Goal: Task Accomplishment & Management: Complete application form

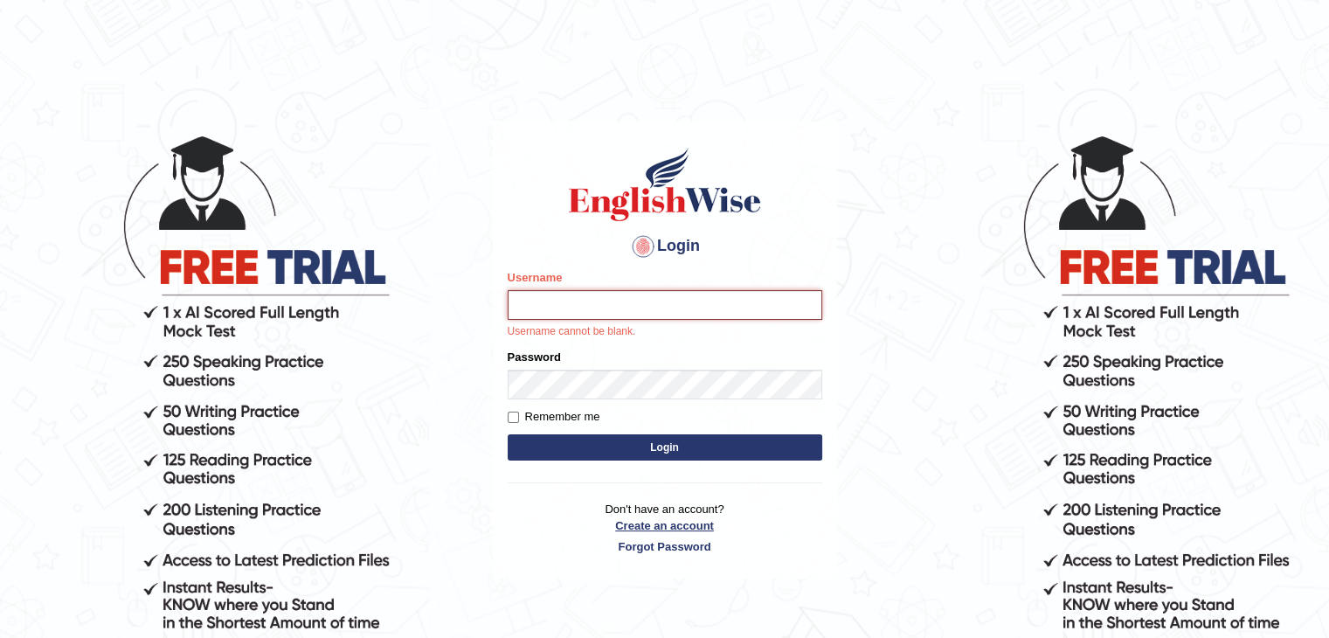
type input "ariambadoles"
click at [713, 526] on link "Create an account" at bounding box center [665, 525] width 315 height 17
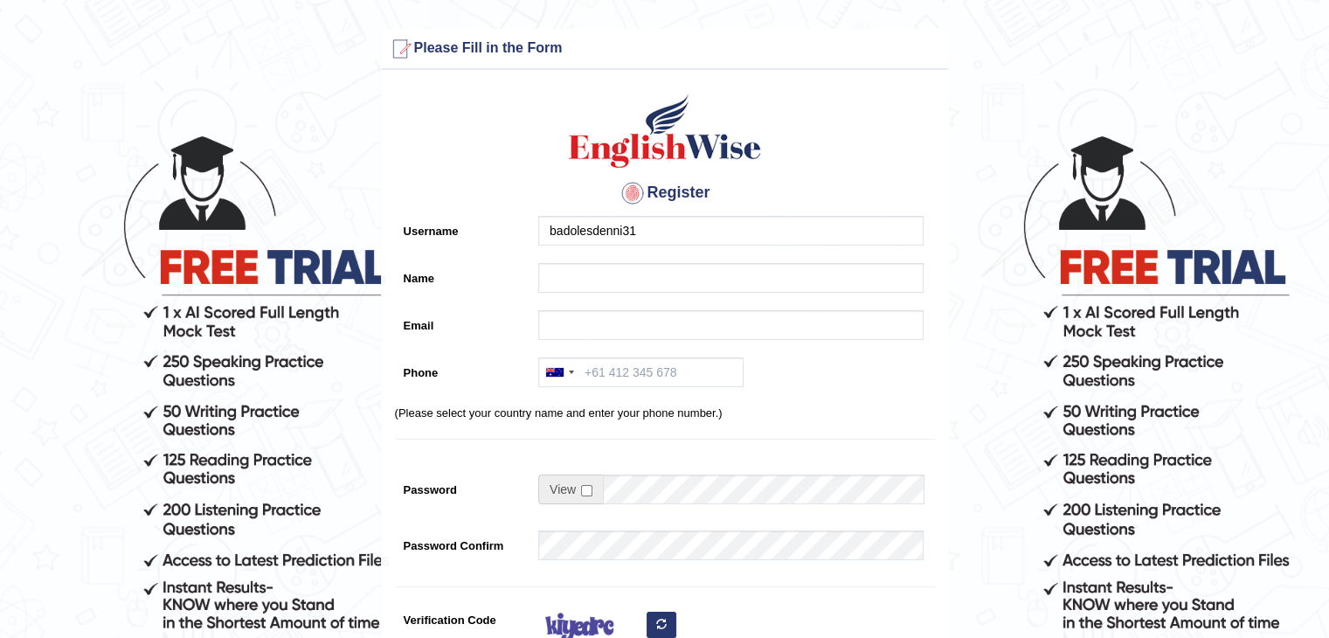
type input "badolesdenni31"
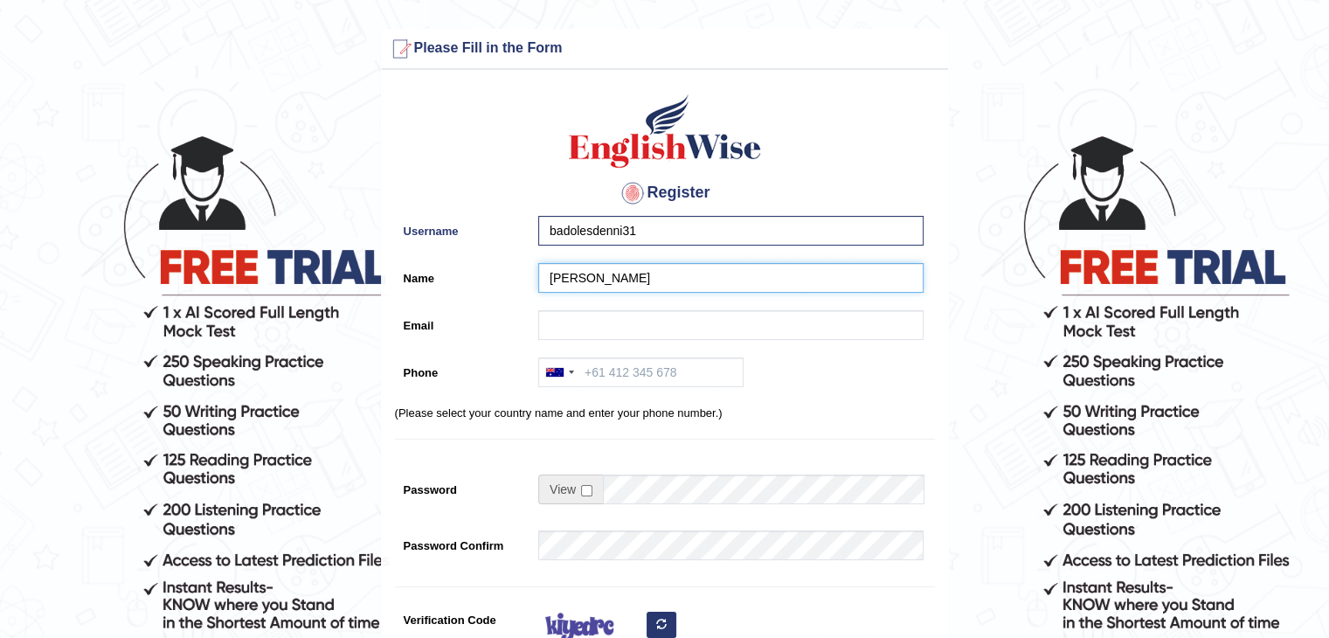
type input "[PERSON_NAME]"
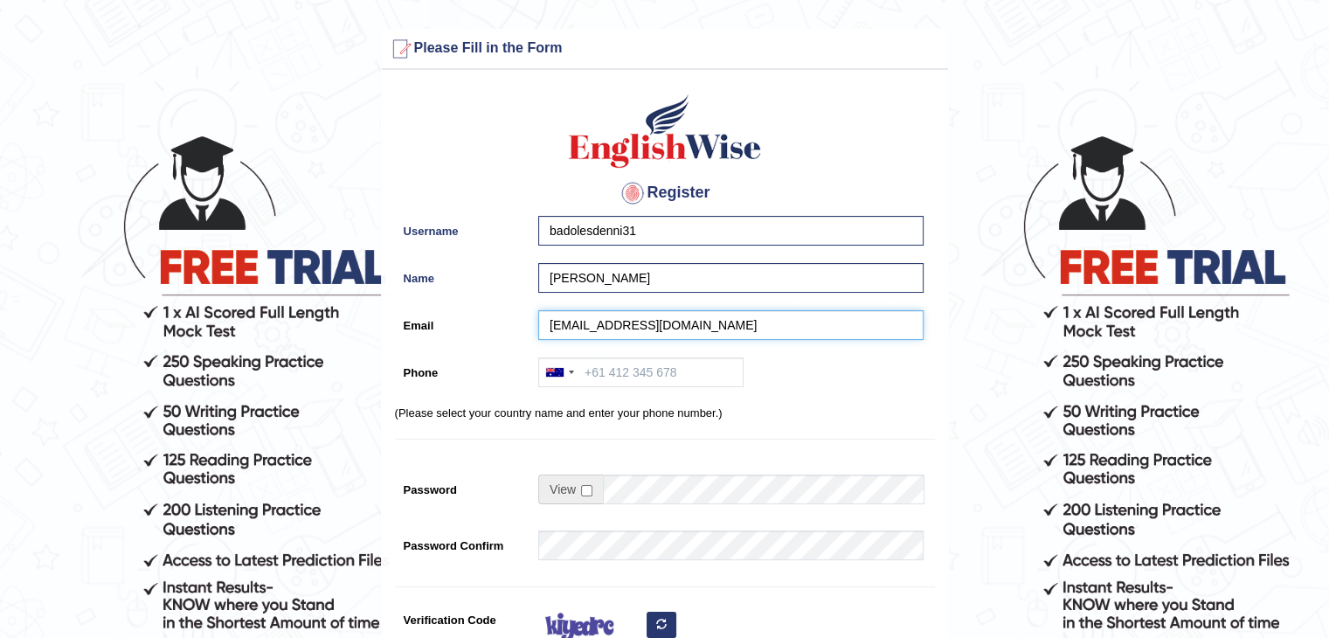
type input "[EMAIL_ADDRESS][DOMAIN_NAME]"
click at [638, 380] on input "Phone" at bounding box center [640, 372] width 205 height 30
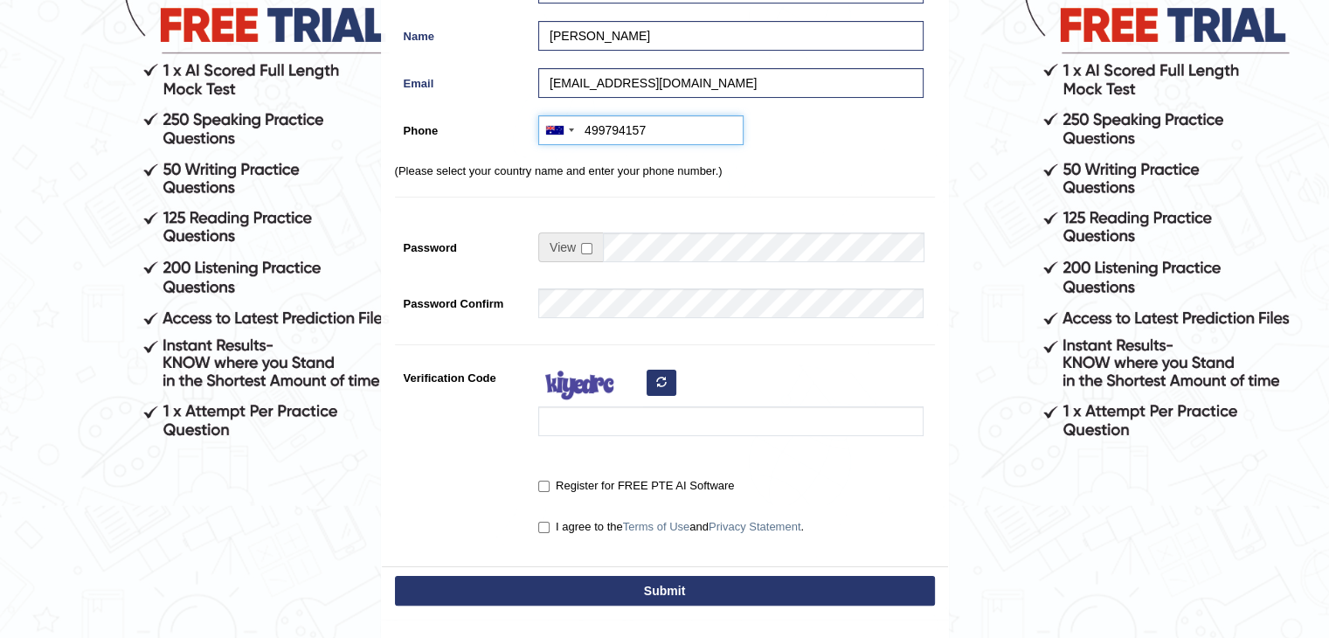
scroll to position [262, 0]
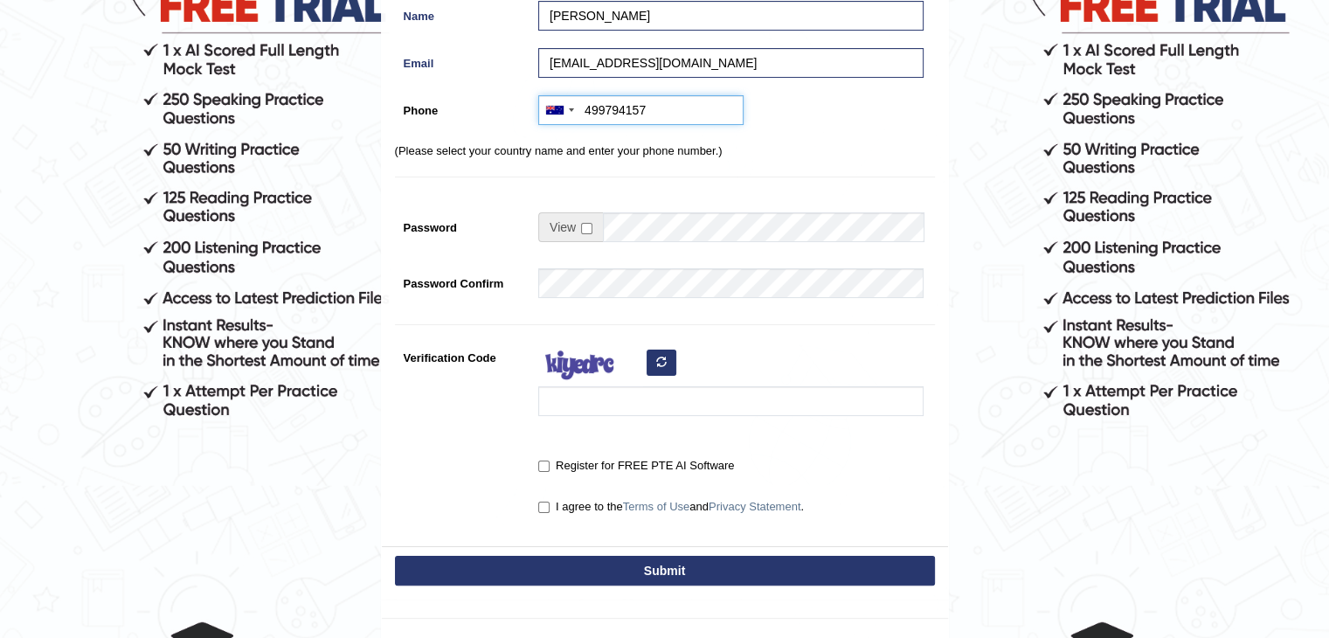
type input "499794157"
click at [588, 224] on input "checkbox" at bounding box center [586, 228] width 11 height 11
checkbox input "true"
click at [643, 232] on input "Password" at bounding box center [763, 227] width 321 height 30
type input "D"
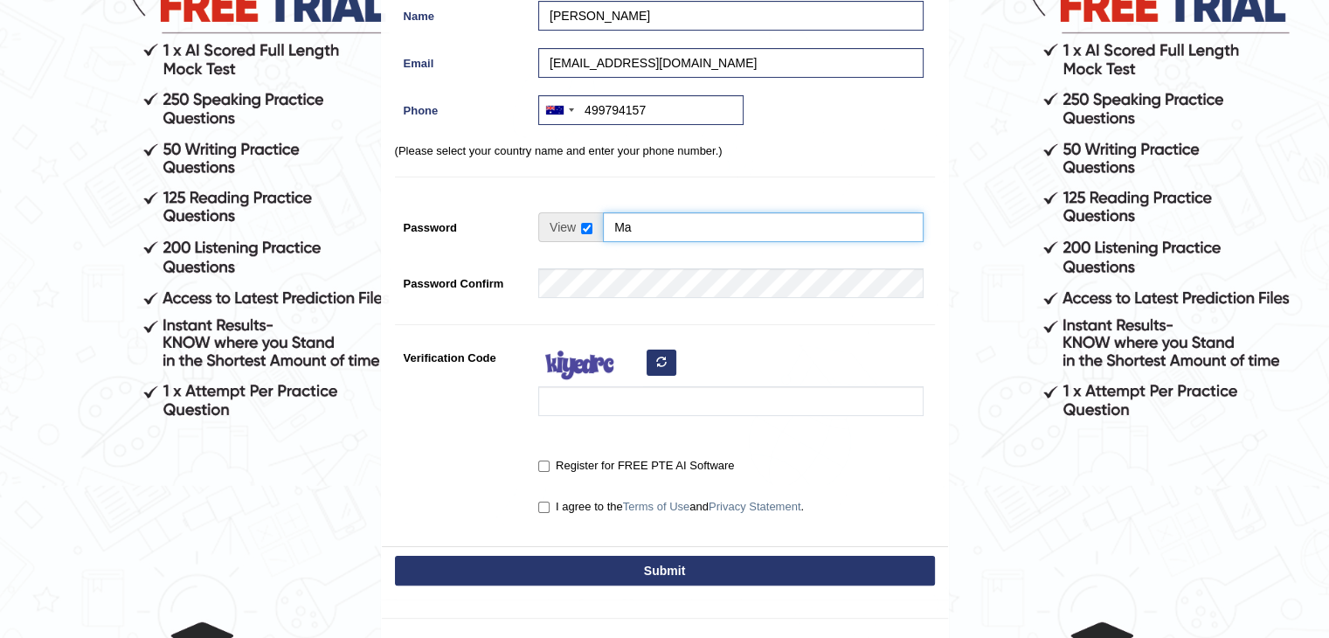
type input "M"
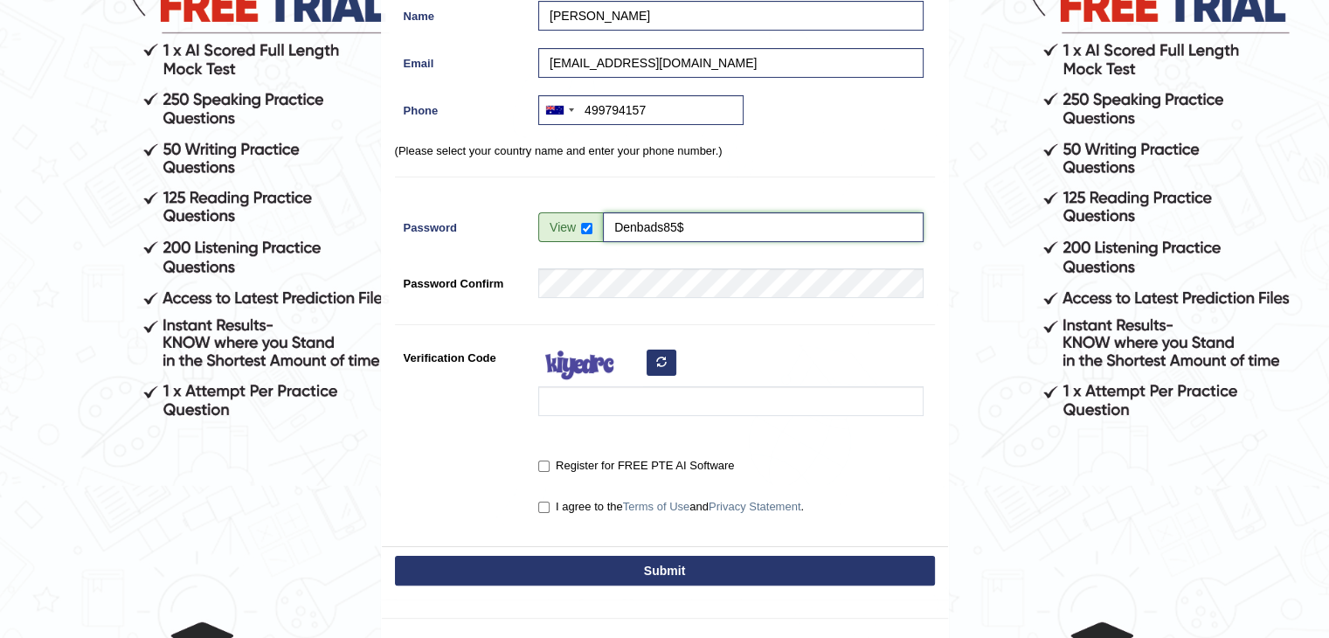
type input "Denbads85$"
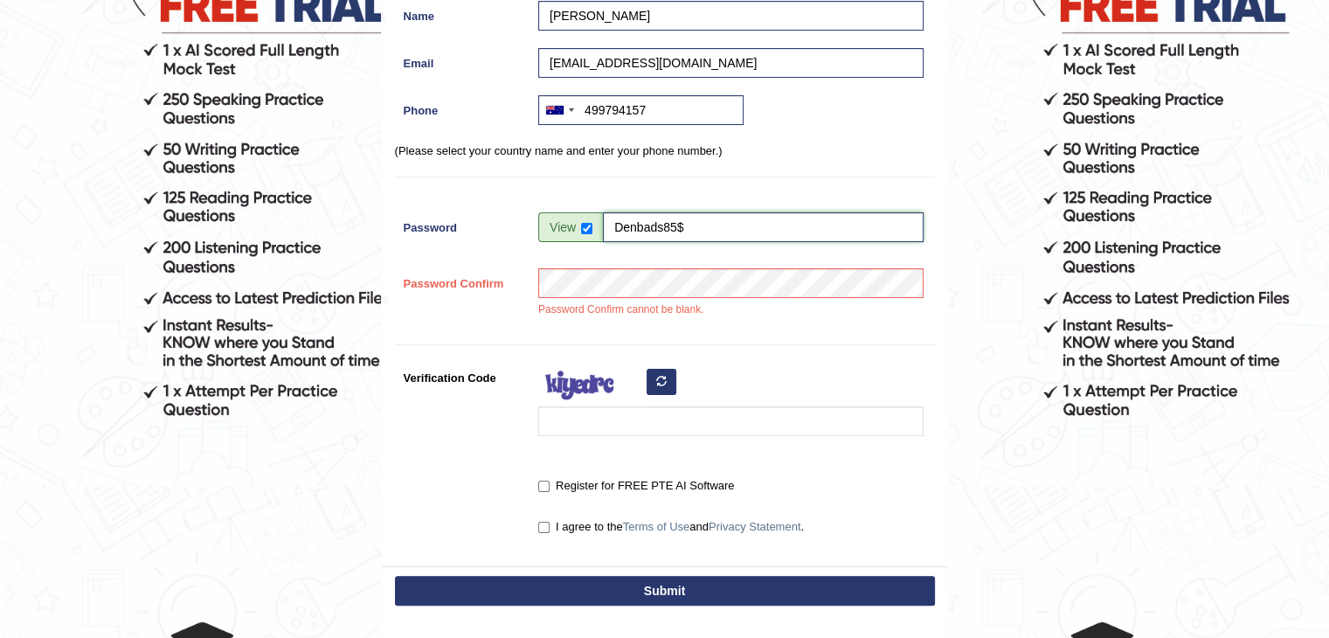
drag, startPoint x: 699, startPoint y: 230, endPoint x: 617, endPoint y: 220, distance: 82.7
click at [617, 220] on input "Denbads85$" at bounding box center [763, 227] width 321 height 30
click at [952, 350] on form "Please fix the following errors: Please Fill in the Form Register Username bado…" at bounding box center [665, 239] width 1324 height 945
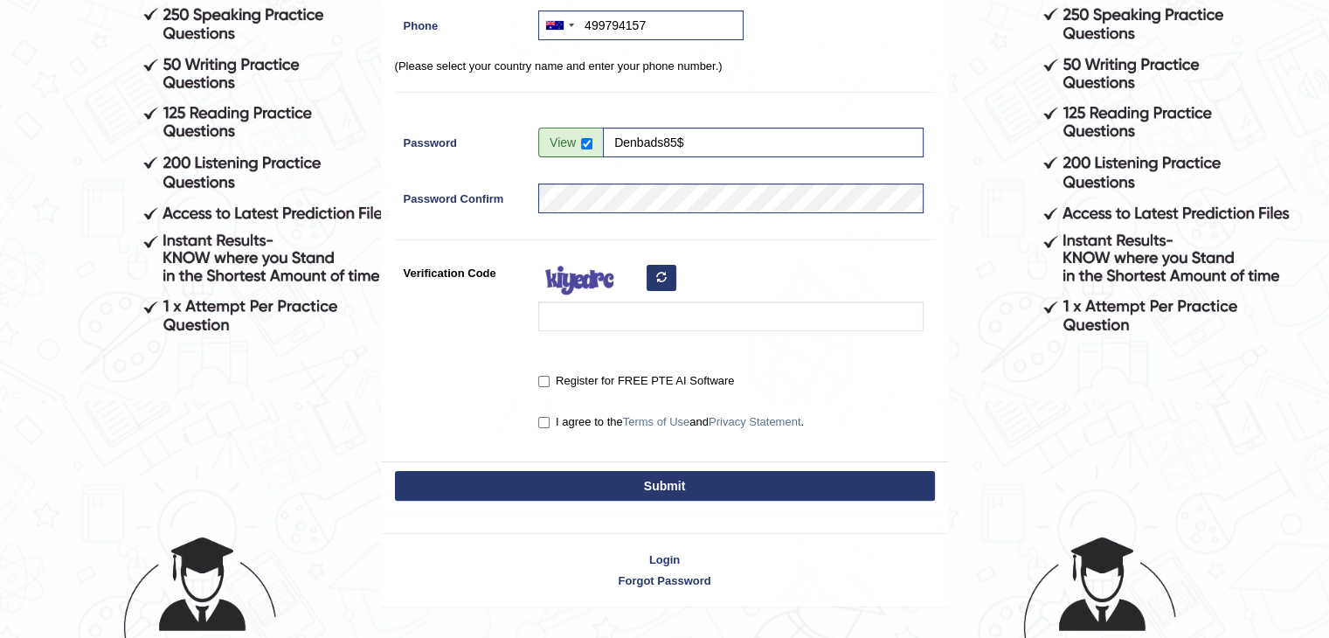
scroll to position [350, 0]
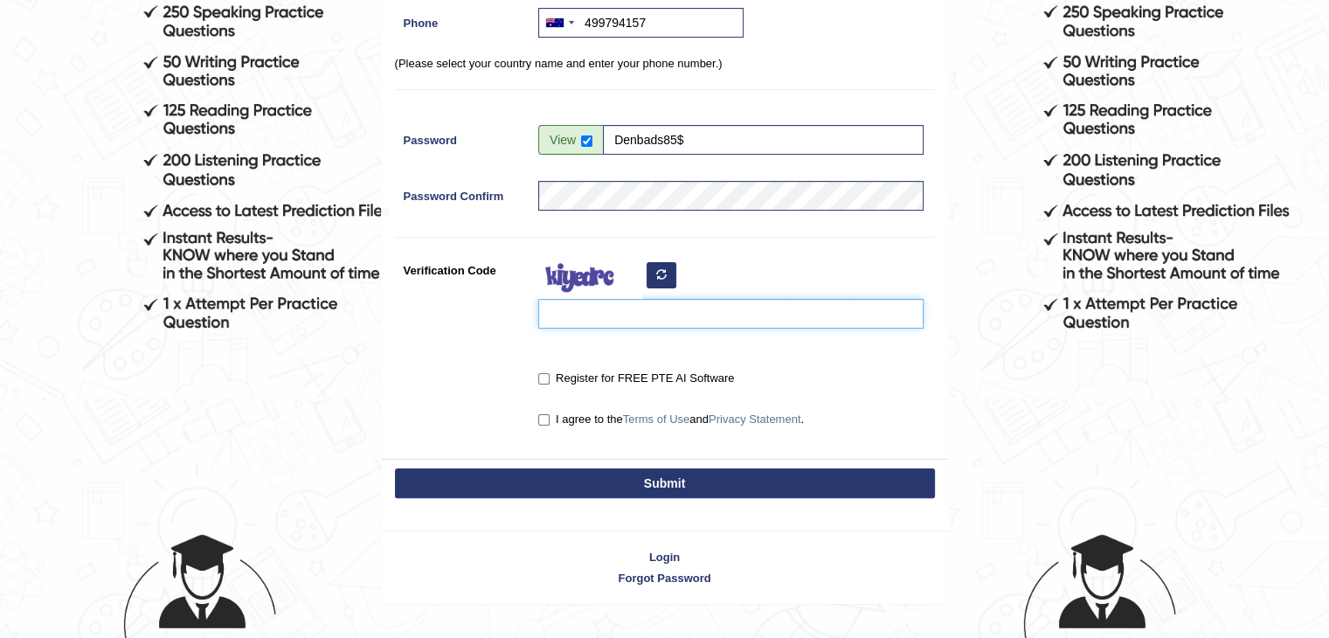
click at [749, 309] on input "Verification Code" at bounding box center [730, 314] width 385 height 30
click at [664, 274] on icon "button" at bounding box center [661, 274] width 10 height 10
click at [649, 305] on input "Verification Code" at bounding box center [730, 314] width 385 height 30
click at [657, 315] on input "Verification Code" at bounding box center [730, 314] width 385 height 30
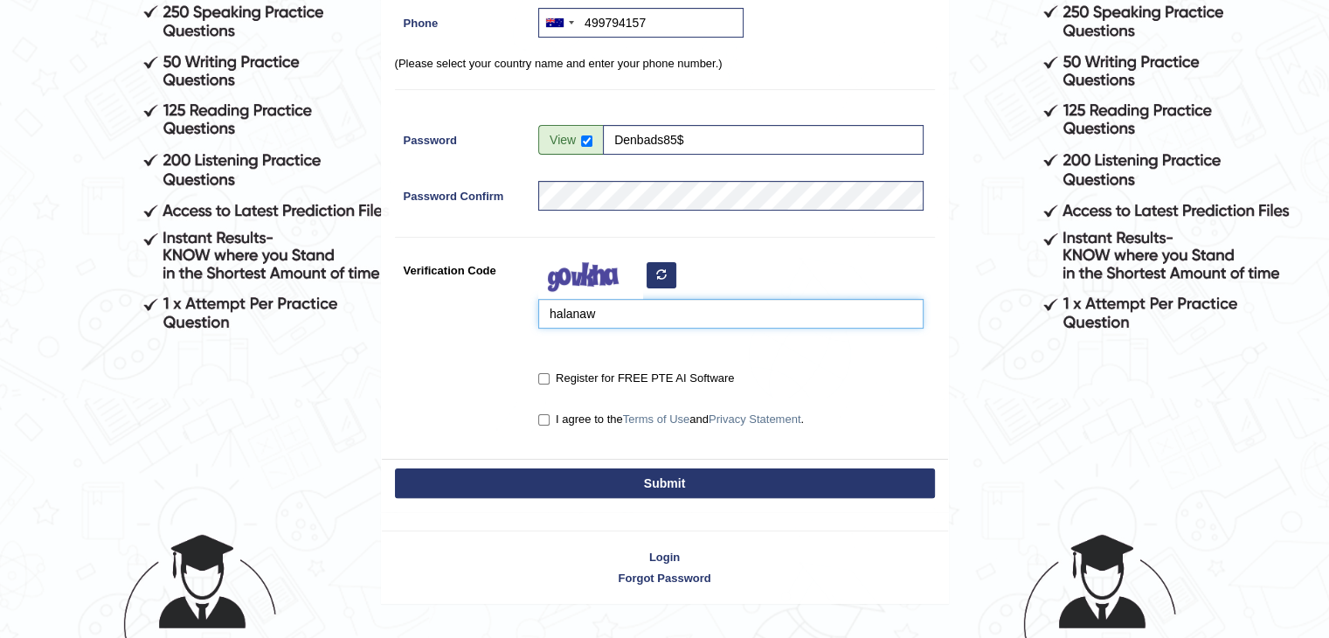
type input "halanaw"
click at [541, 378] on input "Register for FREE PTE AI Software" at bounding box center [543, 378] width 11 height 11
checkbox input "true"
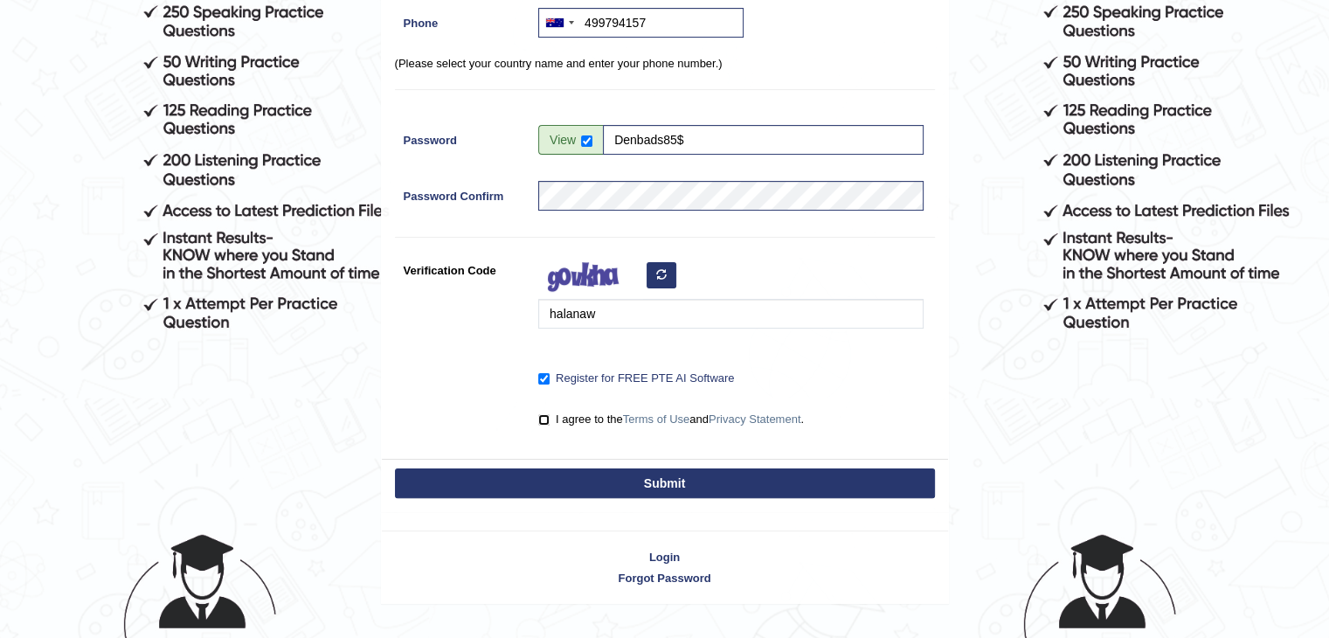
click at [542, 424] on input "I agree to the Terms of Use and Privacy Statement ." at bounding box center [543, 419] width 11 height 11
checkbox input "true"
click at [585, 491] on button "Submit" at bounding box center [665, 483] width 540 height 30
type input "+61499794157"
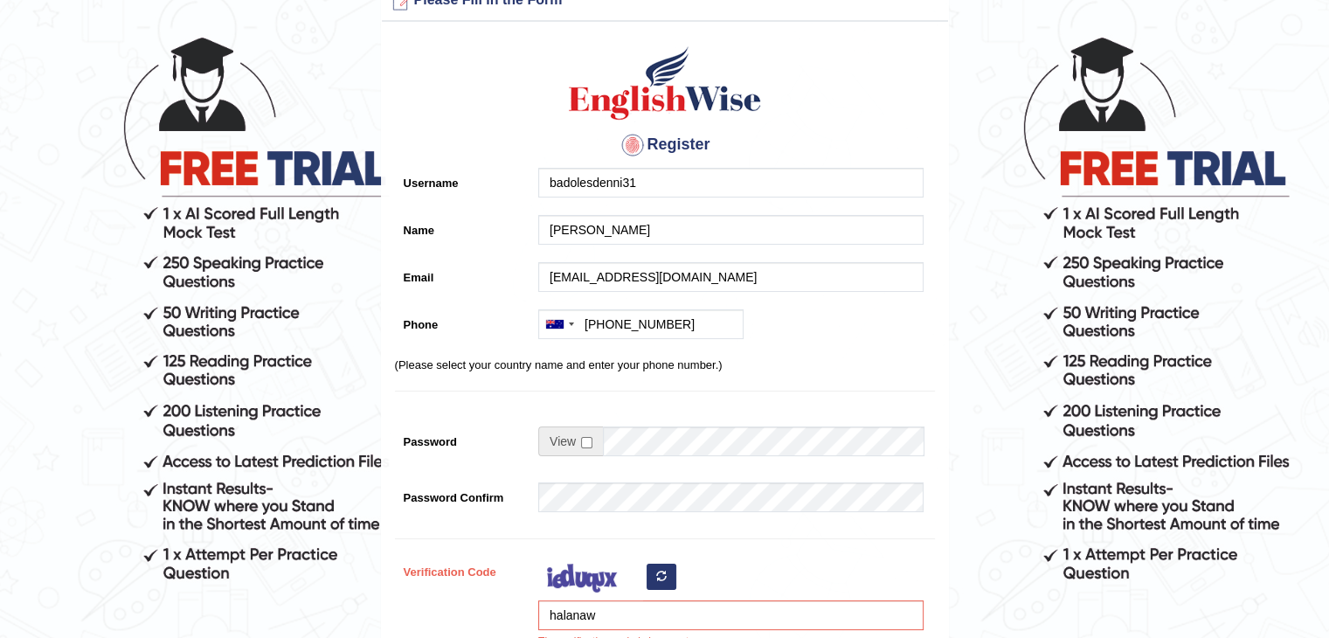
scroll to position [350, 0]
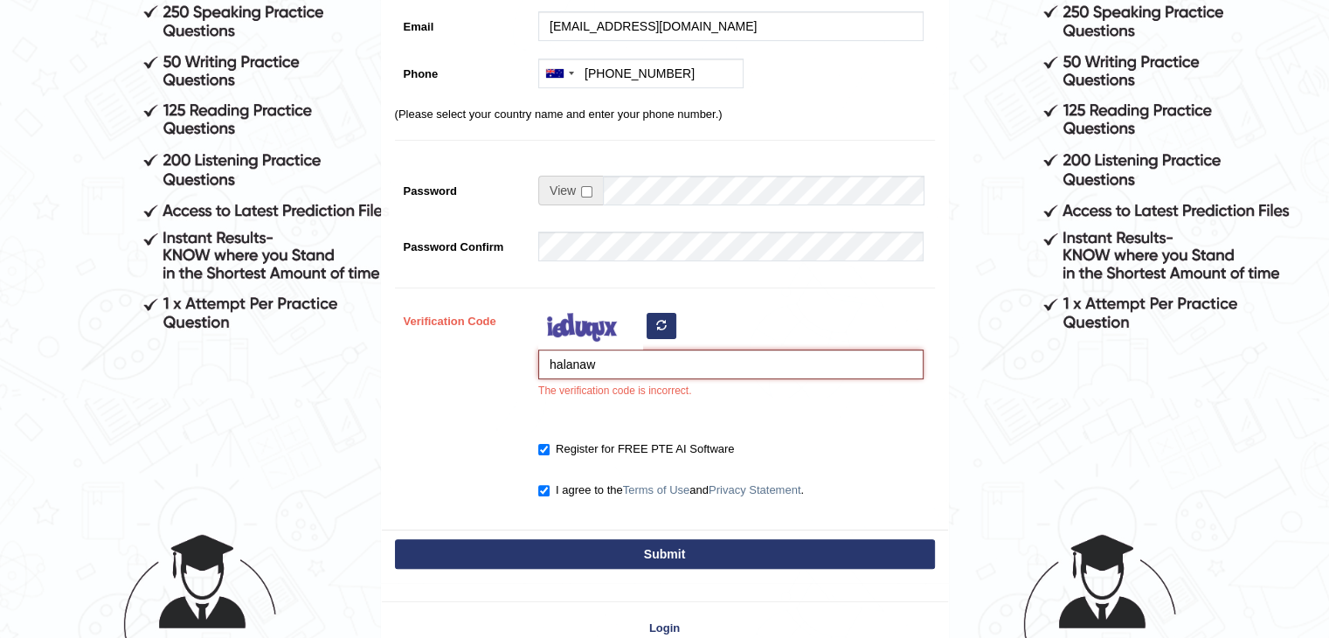
click at [567, 364] on input "halanaw" at bounding box center [730, 365] width 385 height 30
click at [670, 327] on button "button" at bounding box center [662, 326] width 30 height 26
click at [635, 375] on input "halanaw" at bounding box center [730, 365] width 385 height 30
type input "kawacy"
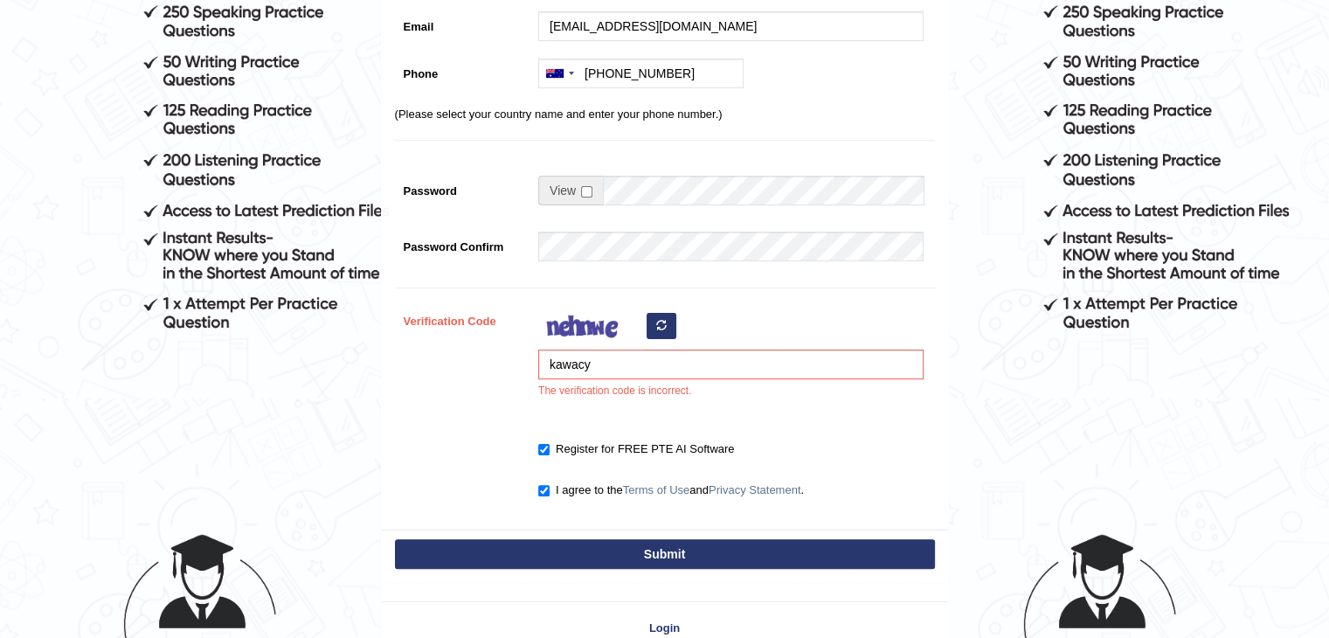
click at [710, 550] on button "Submit" at bounding box center [665, 554] width 540 height 30
type input "[PHONE_NUMBER]"
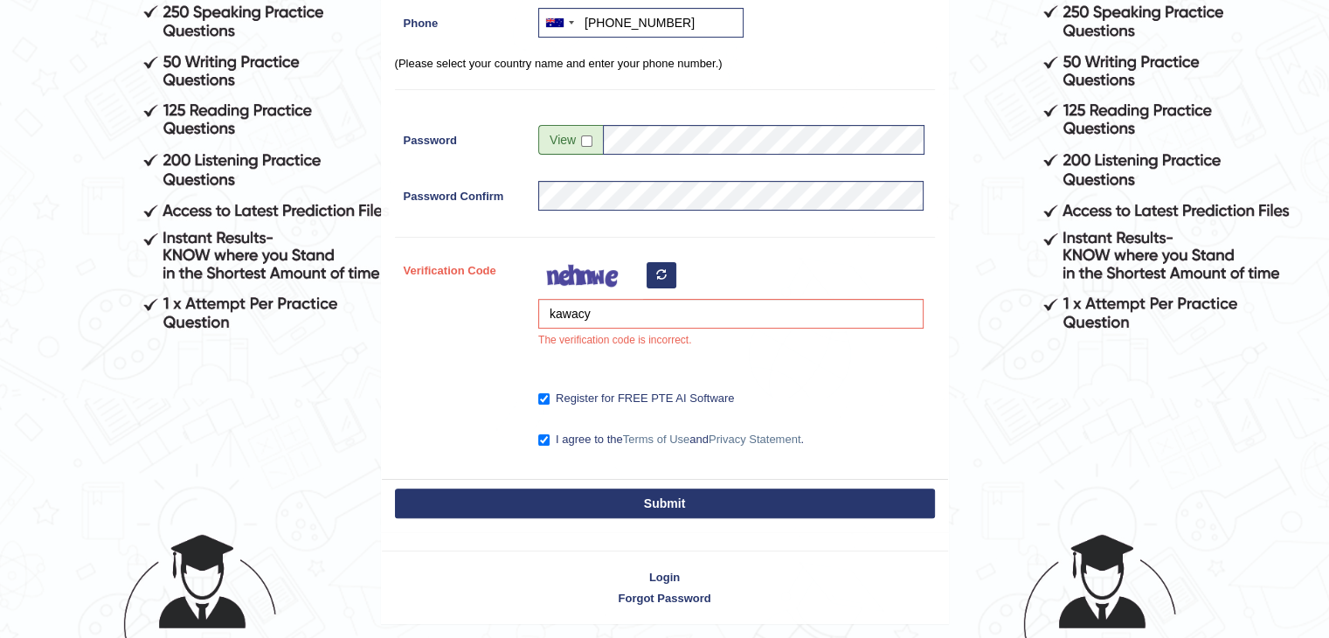
scroll to position [299, 0]
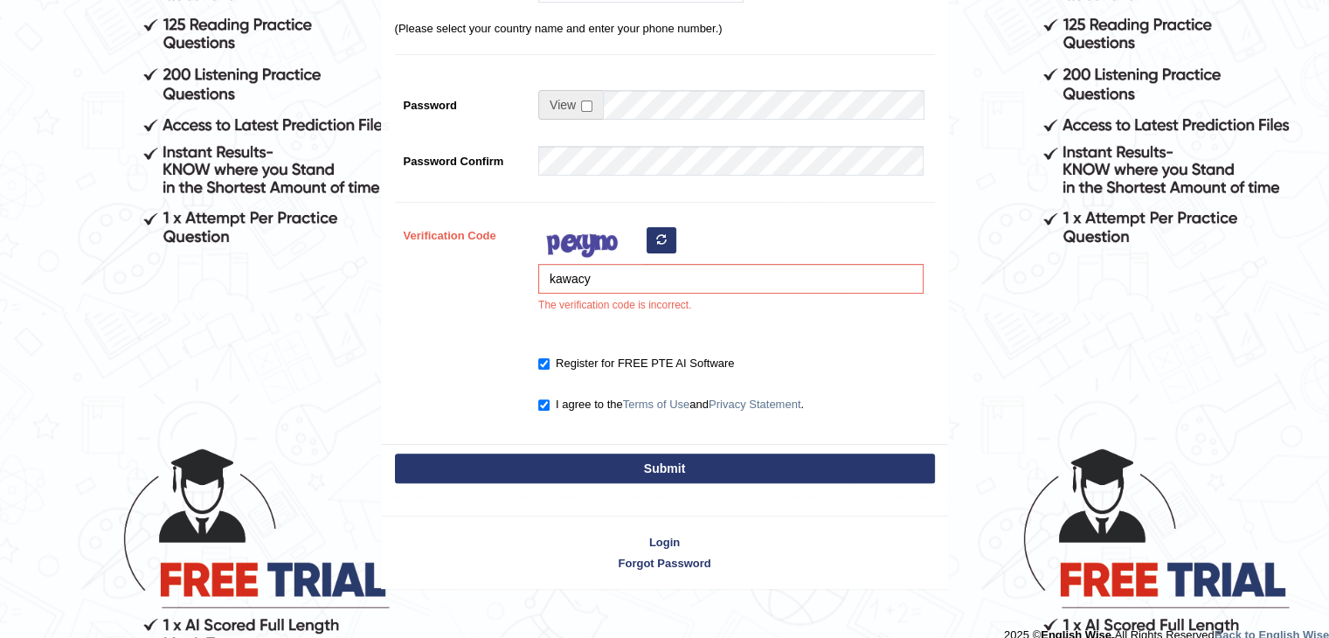
scroll to position [437, 0]
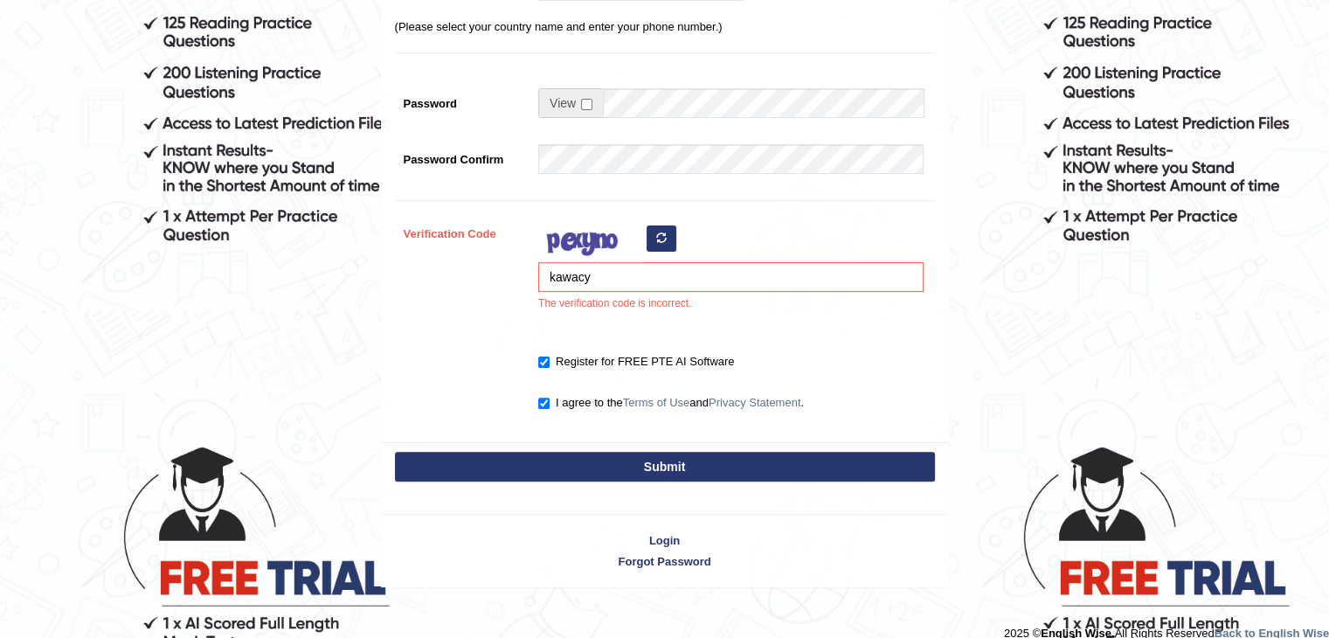
click at [661, 241] on icon "button" at bounding box center [661, 237] width 10 height 10
click at [639, 274] on input "kawacy" at bounding box center [730, 277] width 385 height 30
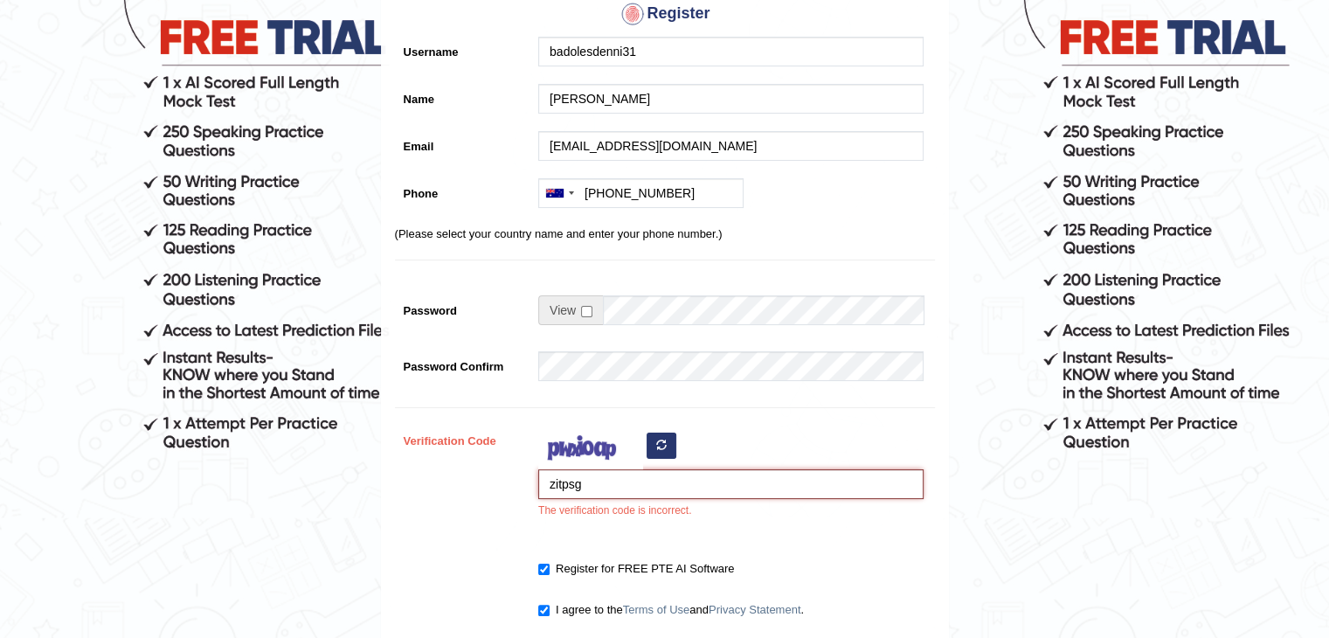
scroll to position [106, 0]
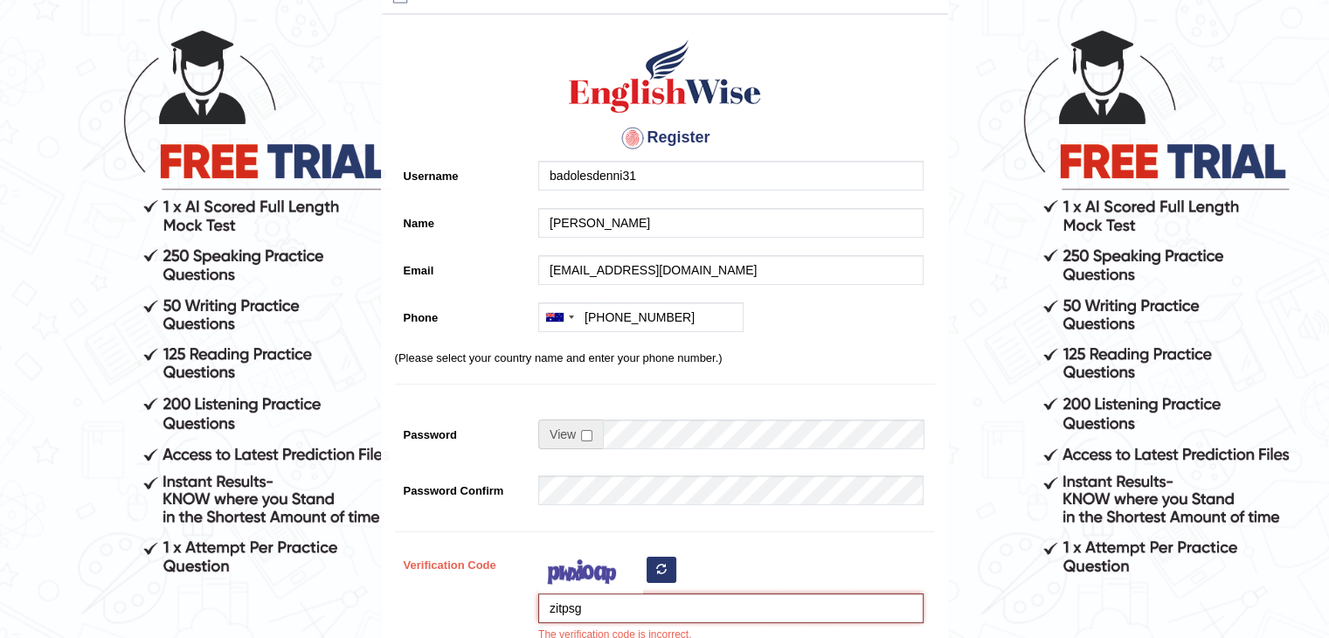
type input "zitpsg"
click at [590, 435] on input "checkbox" at bounding box center [586, 435] width 11 height 11
checkbox input "true"
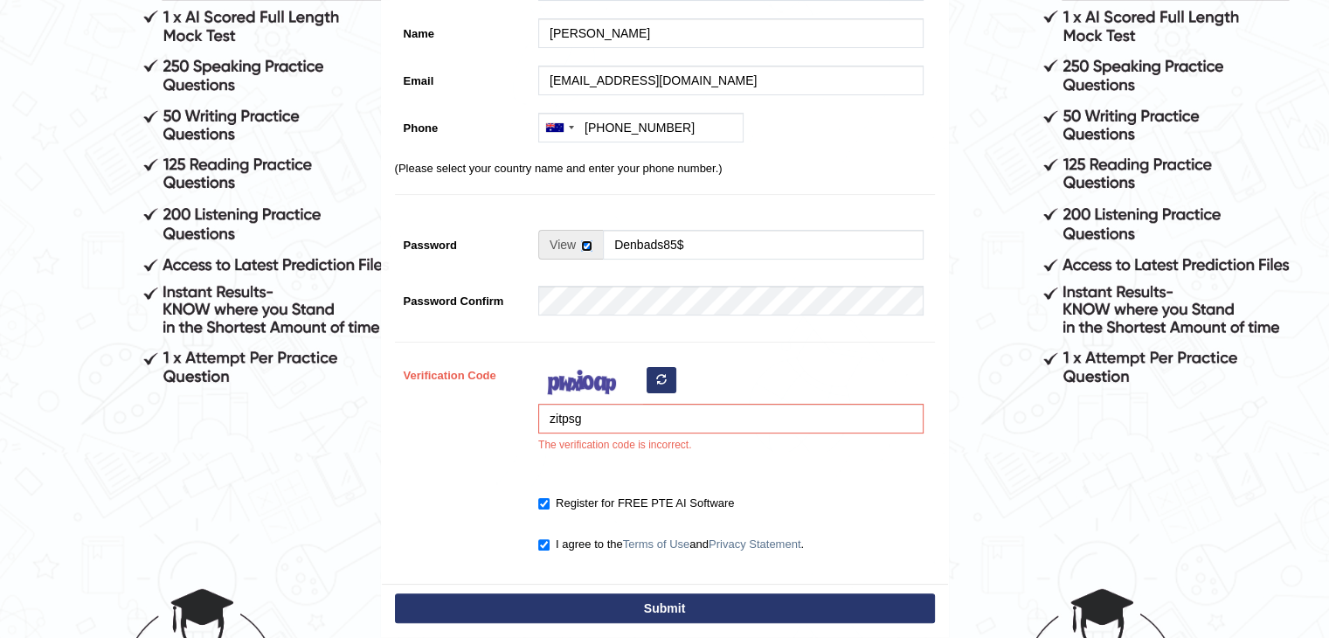
scroll to position [455, 0]
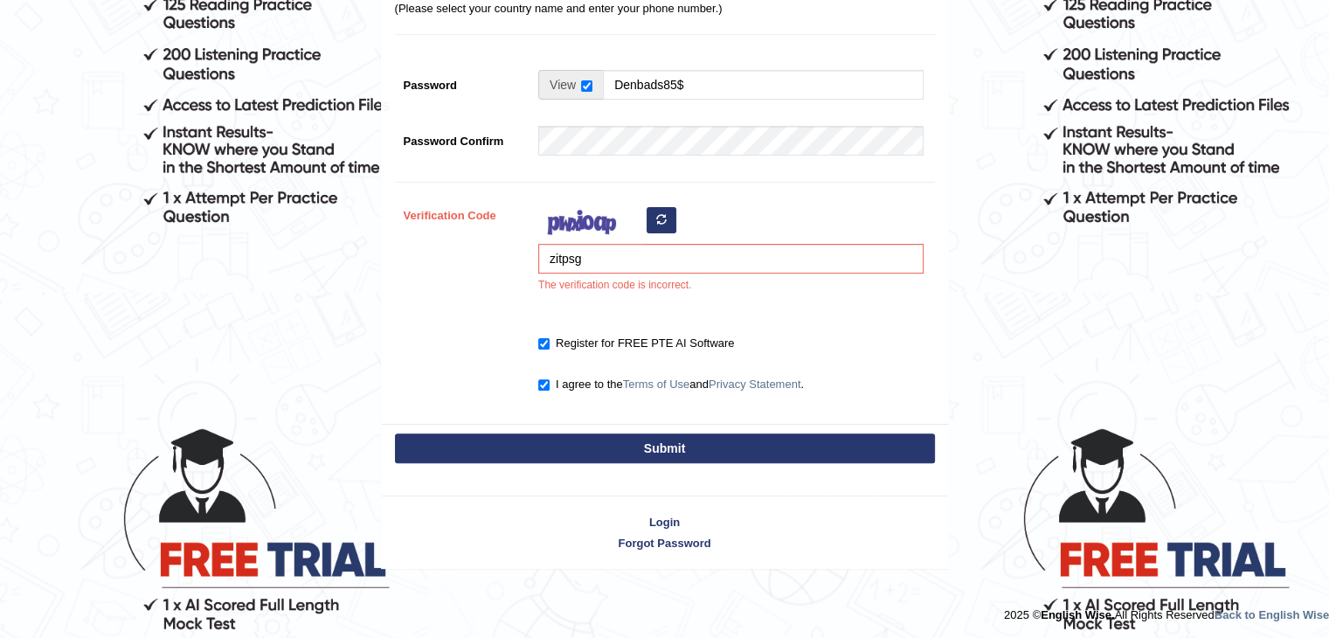
click at [611, 440] on button "Submit" at bounding box center [665, 448] width 540 height 30
type input "+61499794157"
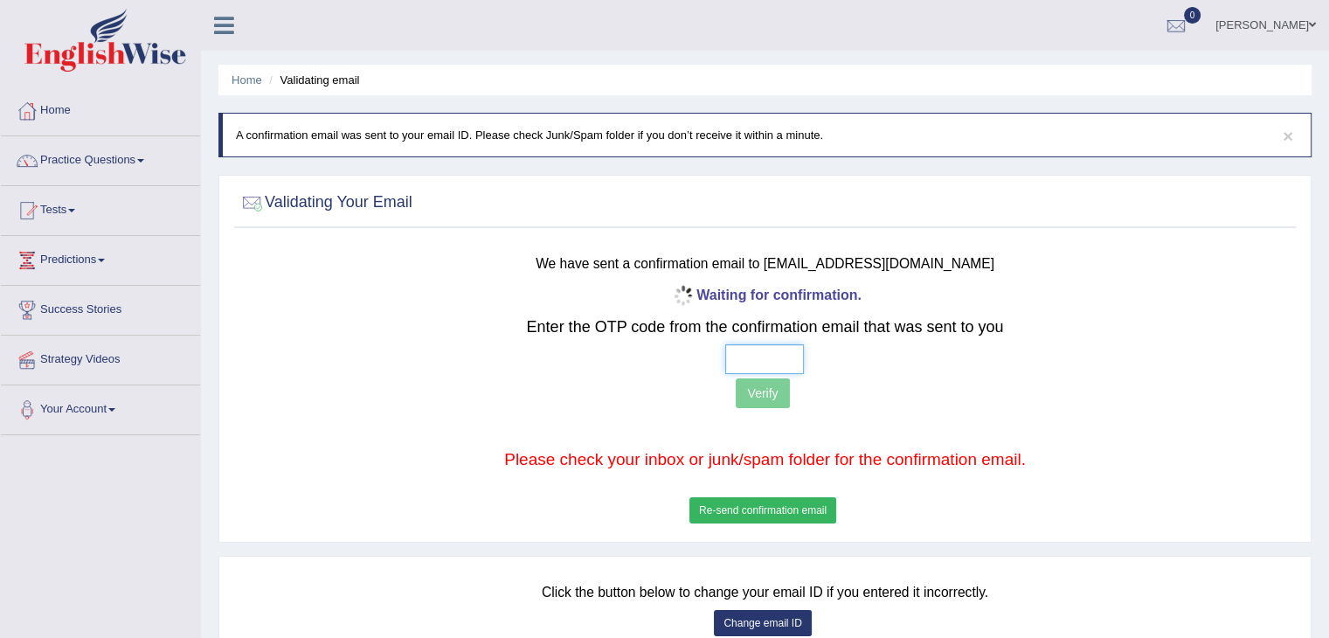
click at [766, 355] on input "text" at bounding box center [764, 359] width 79 height 30
drag, startPoint x: 706, startPoint y: 305, endPoint x: 405, endPoint y: 355, distance: 305.6
click at [405, 355] on div at bounding box center [765, 359] width 875 height 30
click at [766, 357] on input "text" at bounding box center [764, 359] width 79 height 30
type input "2 8 0 4"
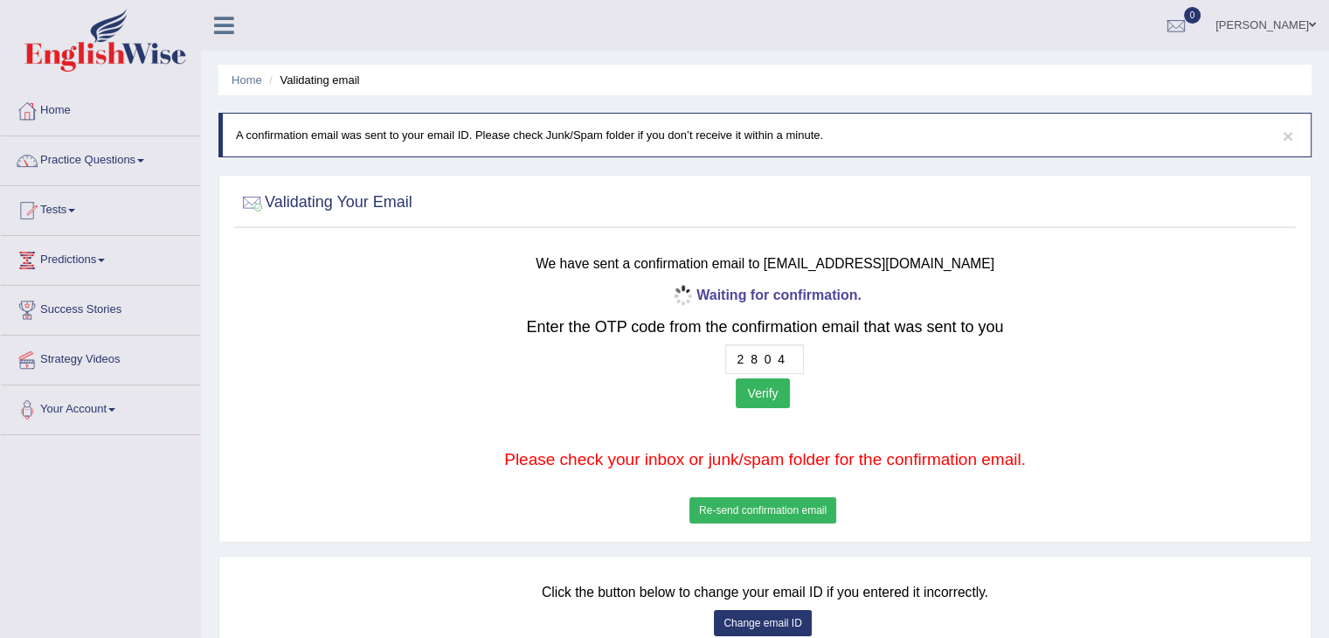
click at [759, 385] on button "Verify" at bounding box center [762, 393] width 53 height 30
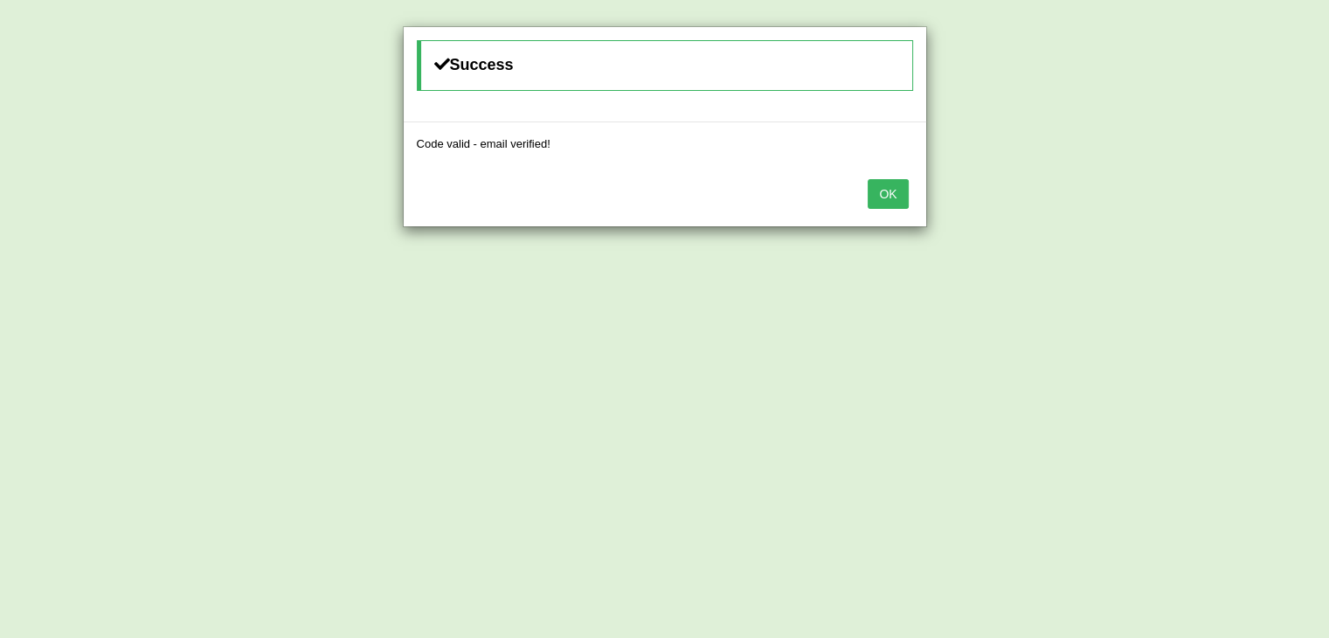
click at [883, 188] on button "OK" at bounding box center [888, 194] width 40 height 30
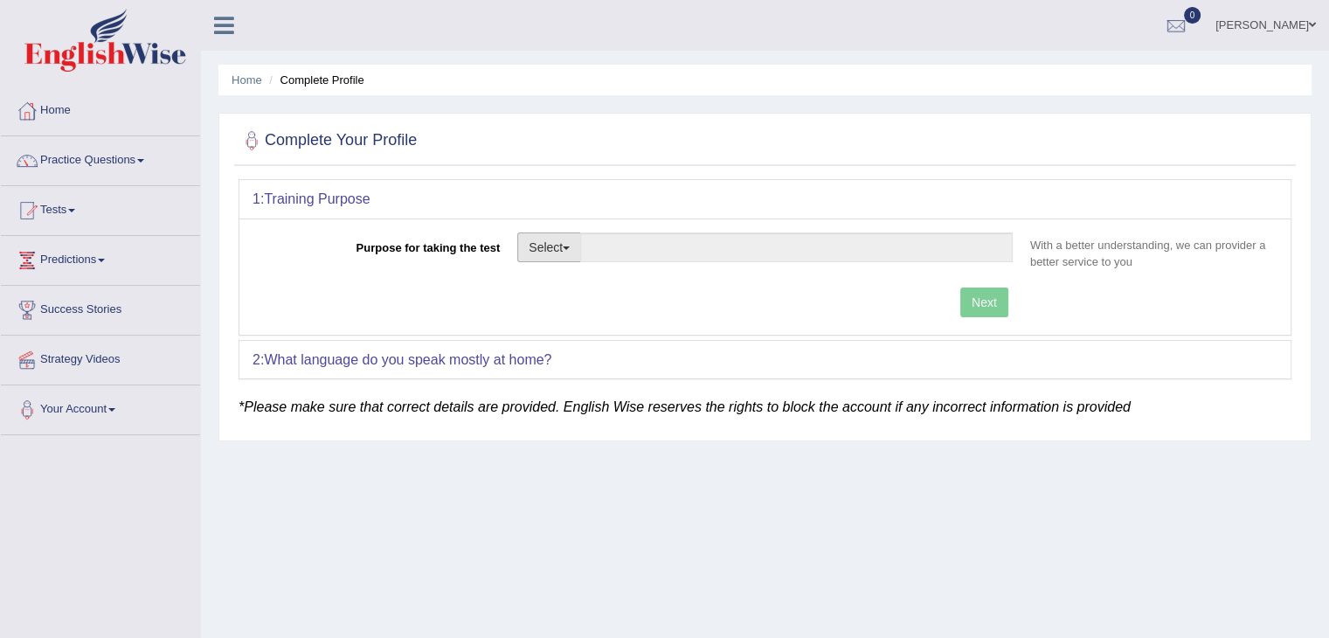
click at [566, 253] on button "Select" at bounding box center [549, 247] width 64 height 30
click at [565, 304] on link "Permanent Residency" at bounding box center [596, 307] width 156 height 23
type input "Permanent Residency"
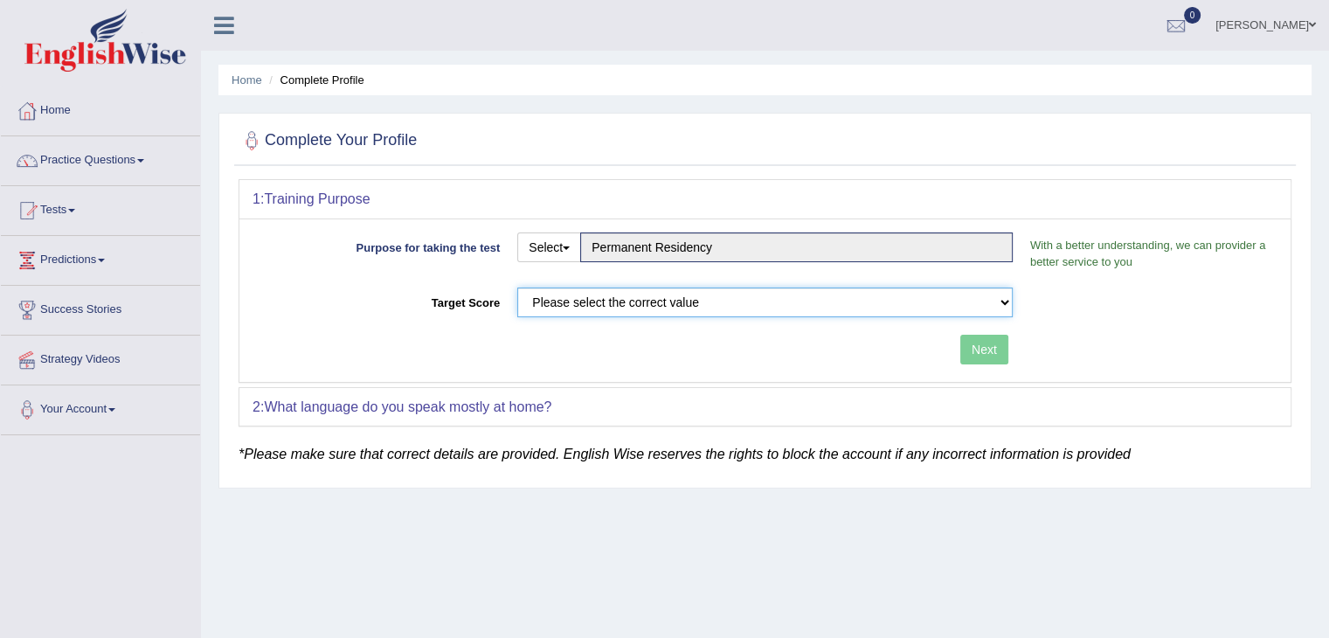
click at [1003, 308] on select "Please select the correct value 50 (6 bands) 58 (6.5 bands) 65 (7 bands) 79 (8 …" at bounding box center [764, 303] width 495 height 30
select select "65"
click at [517, 288] on select "Please select the correct value 50 (6 bands) 58 (6.5 bands) 65 (7 bands) 79 (8 …" at bounding box center [764, 303] width 495 height 30
click at [984, 353] on button "Next" at bounding box center [984, 350] width 48 height 30
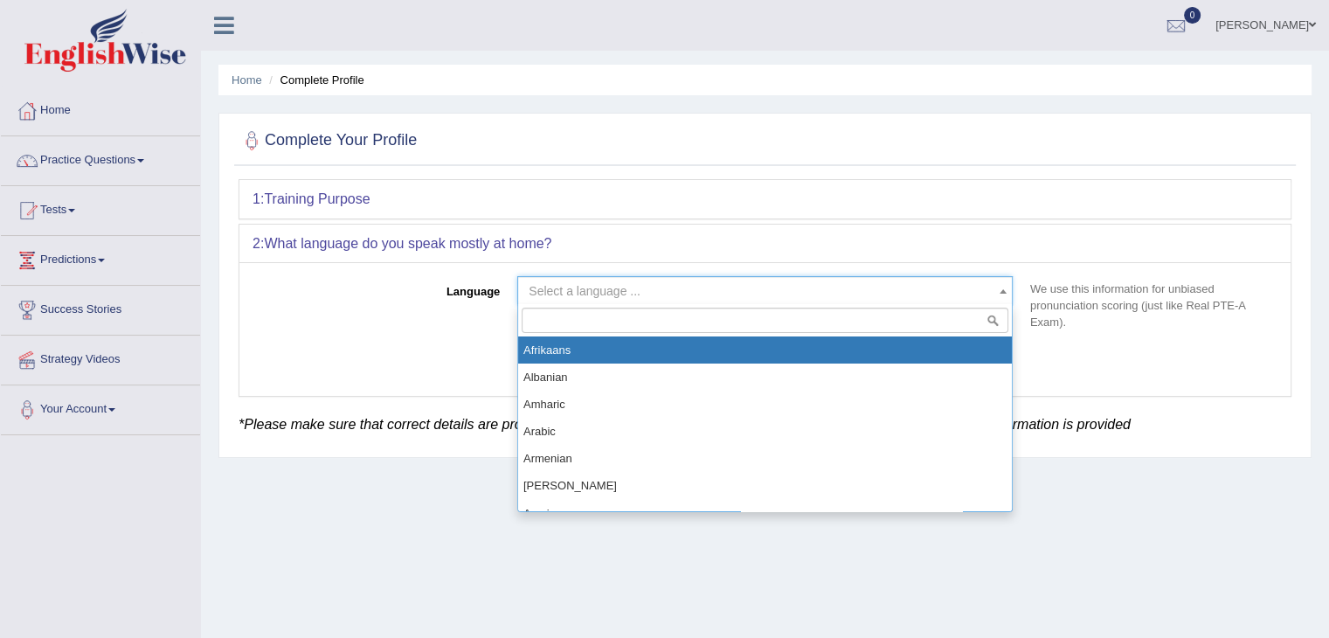
click at [890, 291] on span "Select a language ..." at bounding box center [760, 290] width 462 height 17
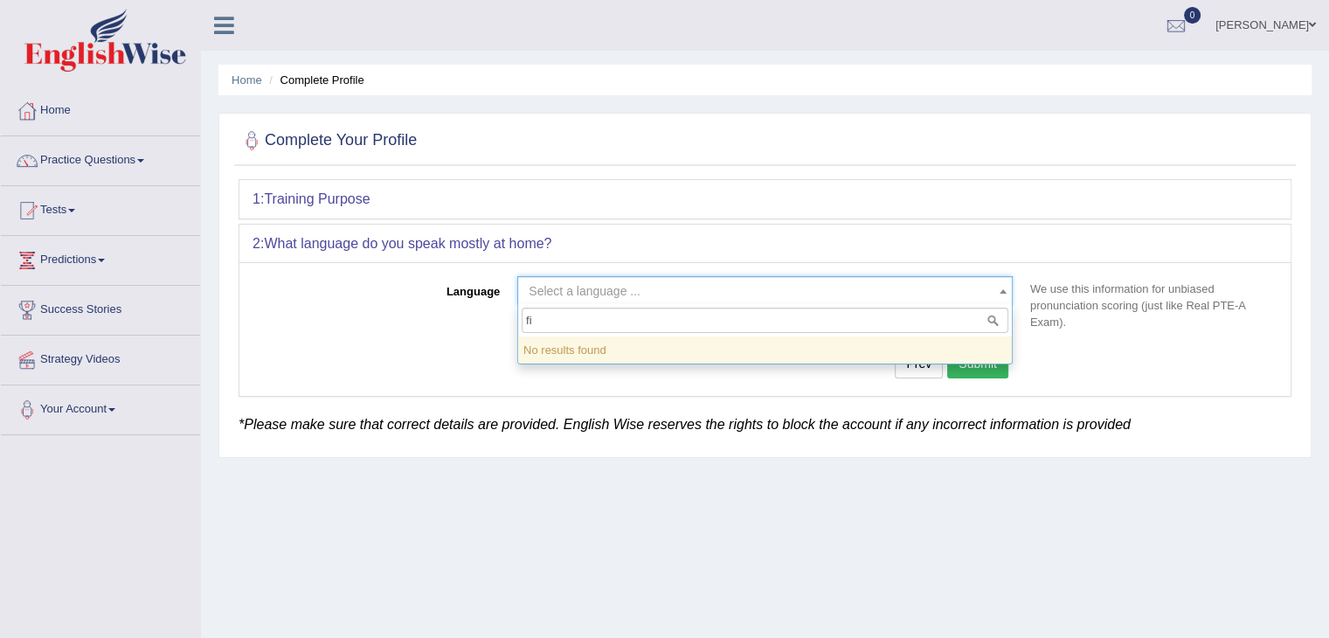
type input "f"
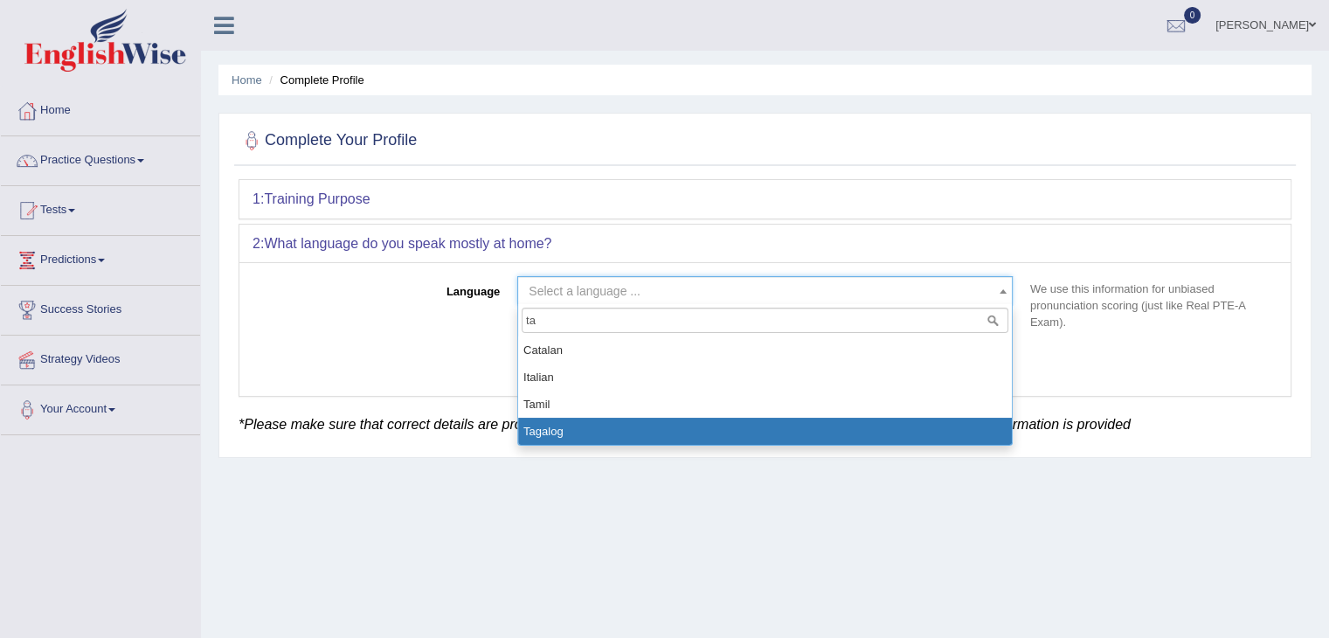
type input "ta"
select select "Tagalog"
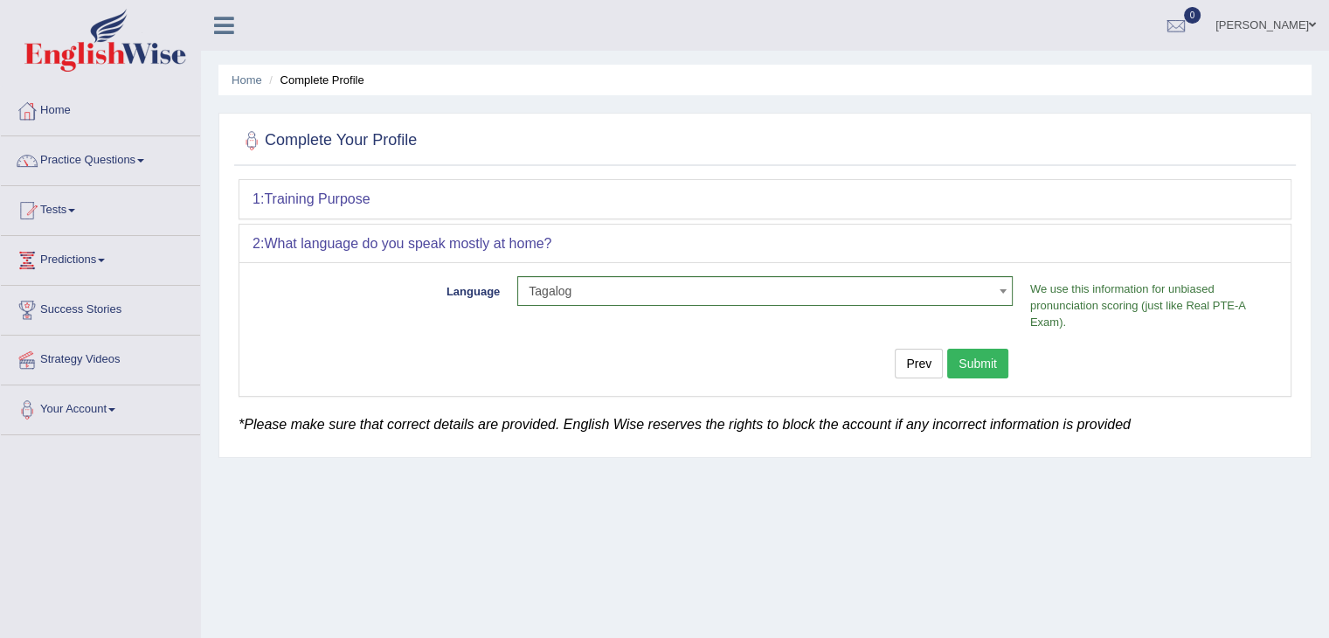
click at [972, 364] on button "Submit" at bounding box center [977, 364] width 61 height 30
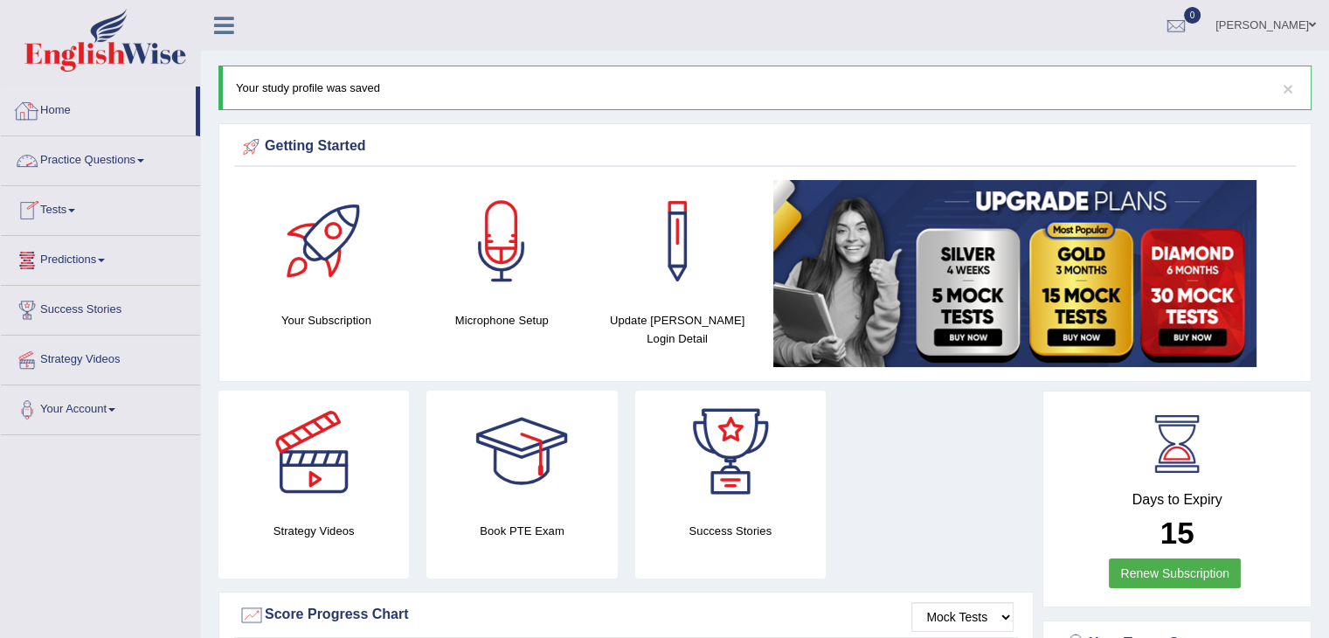
click at [79, 154] on link "Practice Questions" at bounding box center [100, 158] width 199 height 44
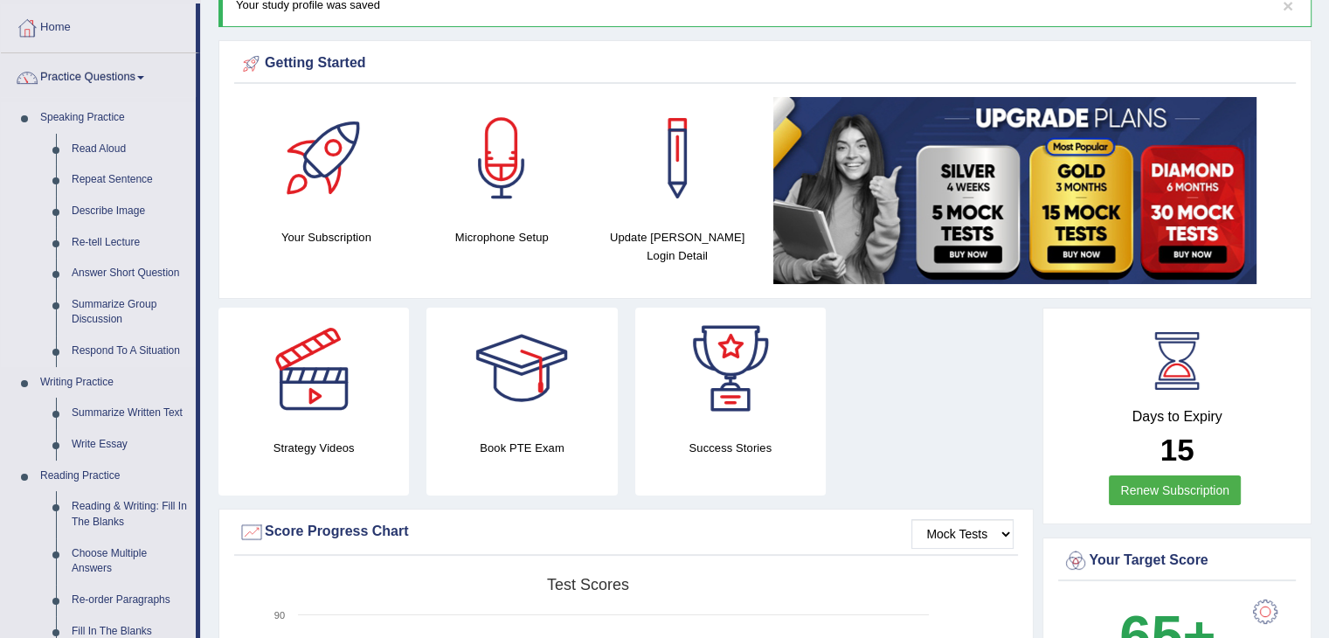
scroll to position [87, 0]
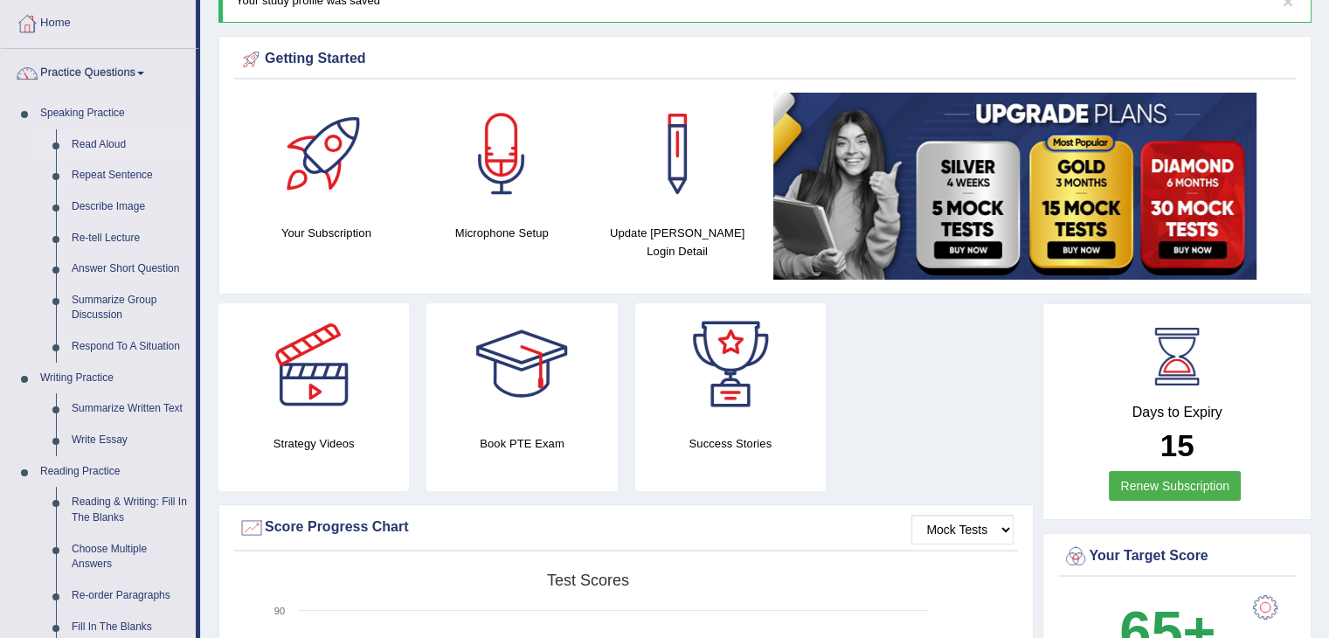
click at [105, 145] on link "Read Aloud" at bounding box center [130, 144] width 132 height 31
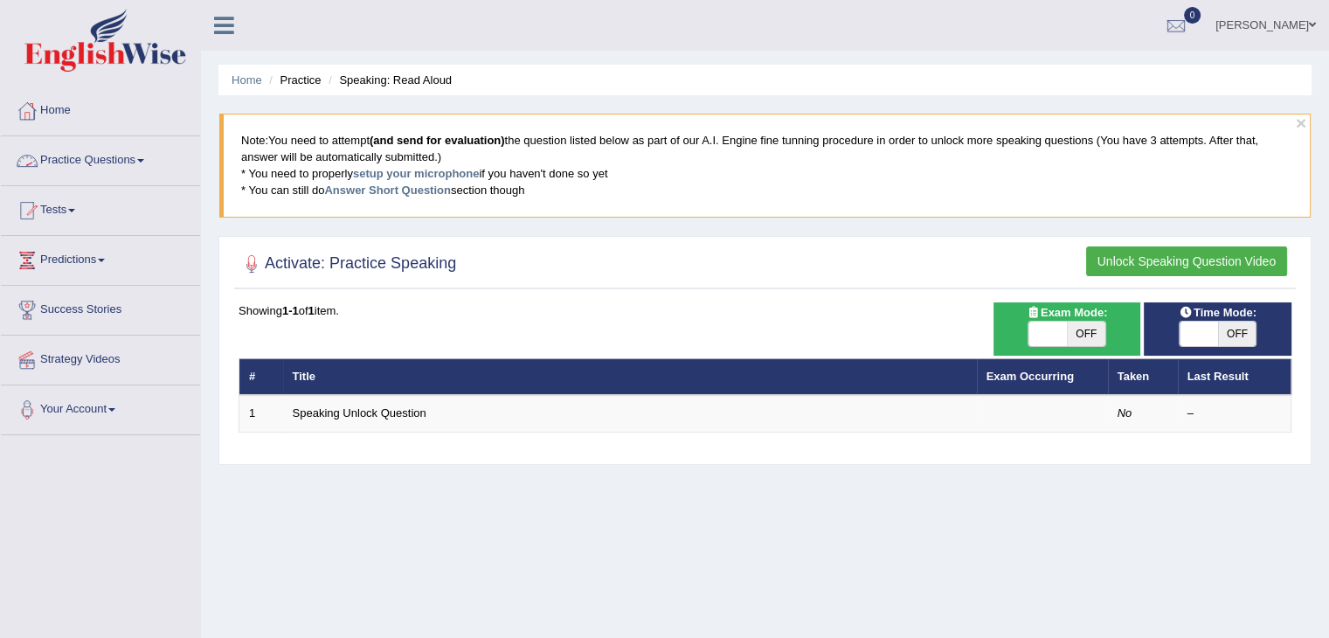
click at [114, 177] on link "Practice Questions" at bounding box center [100, 158] width 199 height 44
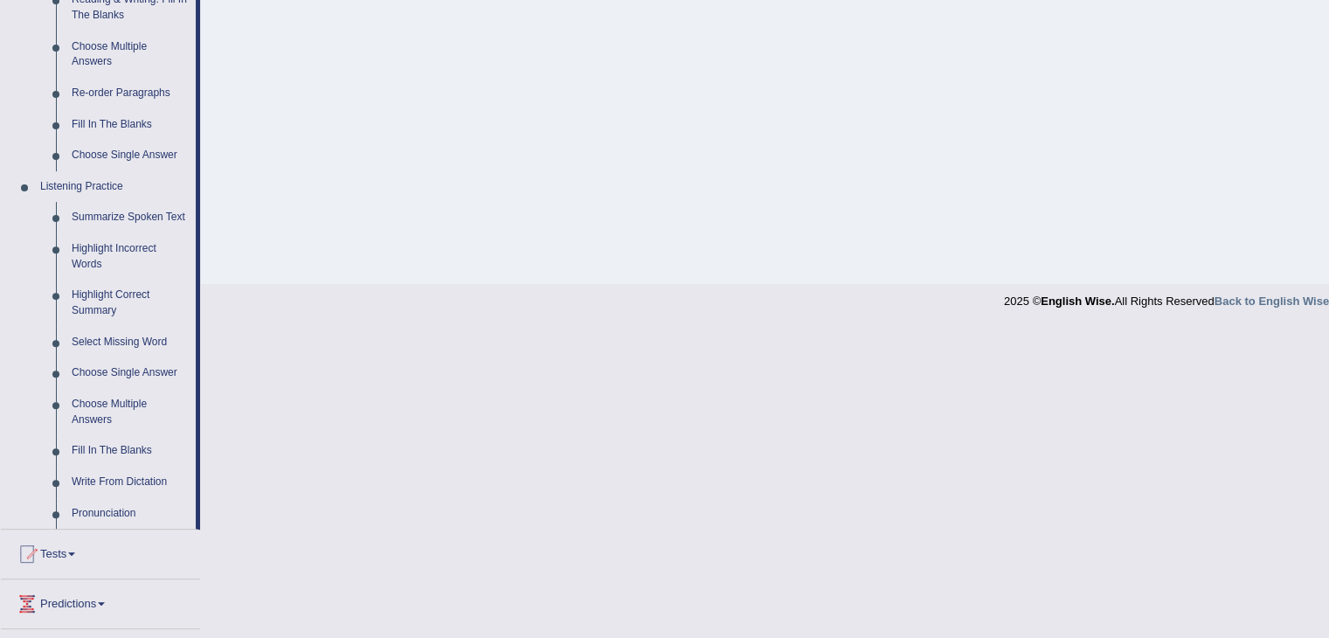
scroll to position [699, 0]
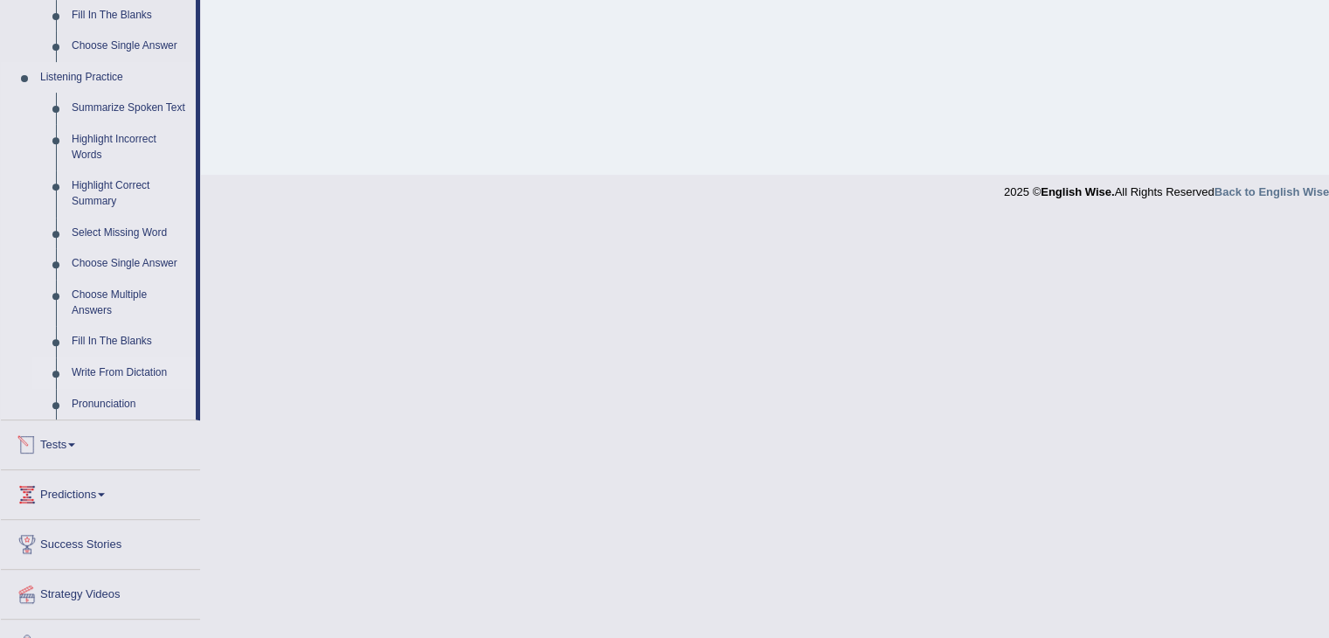
click at [136, 376] on link "Write From Dictation" at bounding box center [130, 372] width 132 height 31
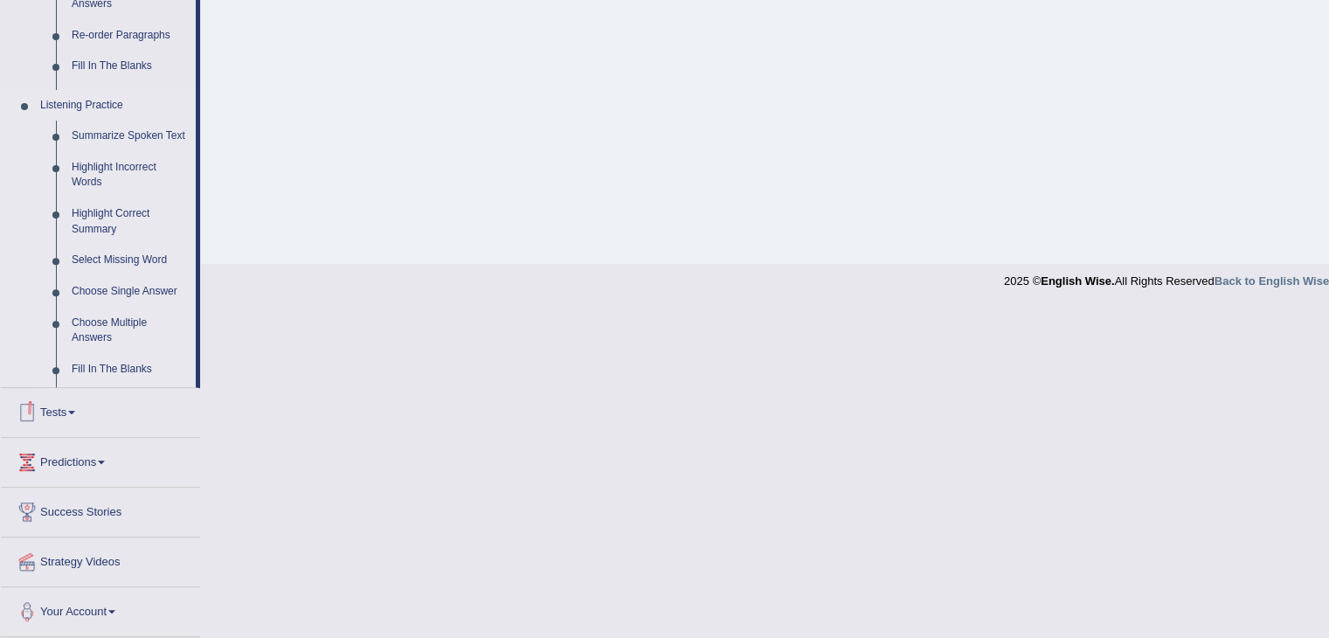
scroll to position [462, 0]
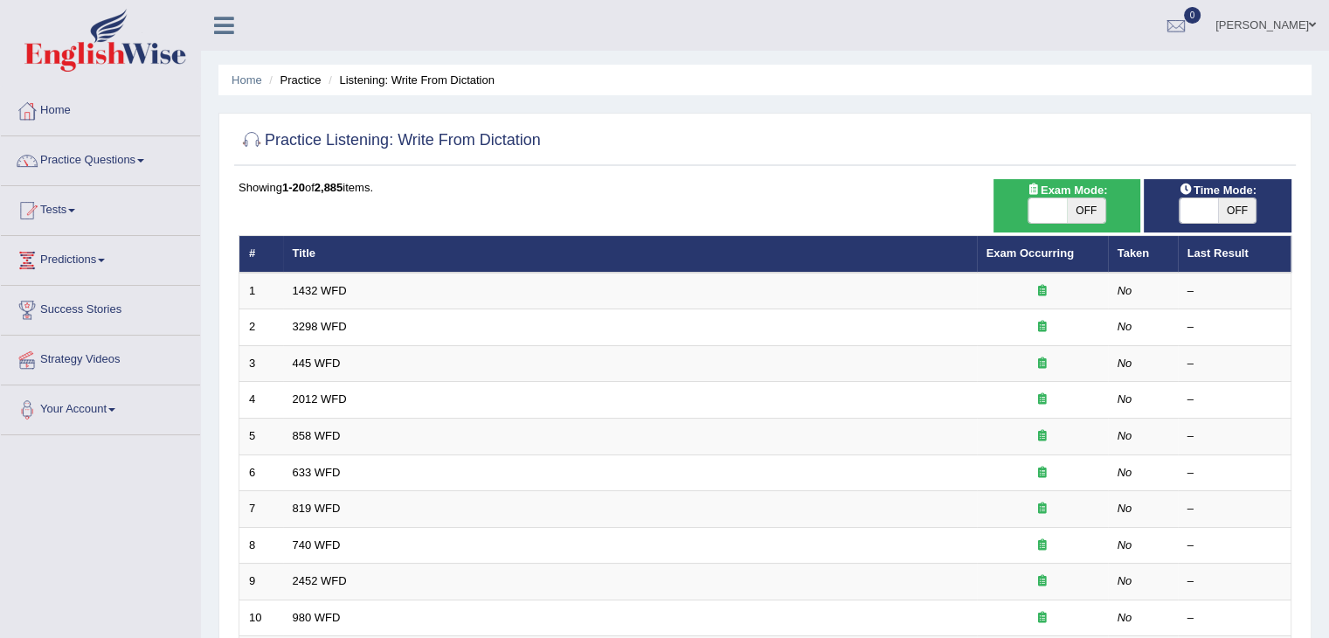
click at [1293, 39] on link "[PERSON_NAME]" at bounding box center [1265, 22] width 127 height 45
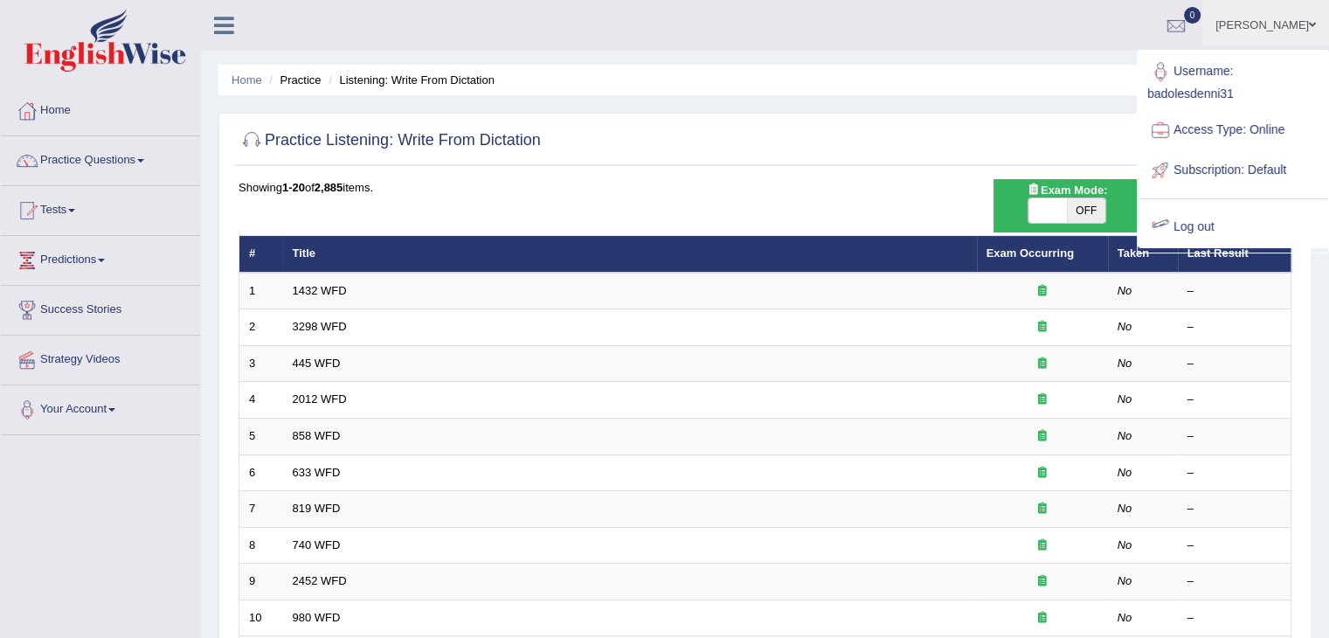
click at [1207, 231] on link "Log out" at bounding box center [1233, 227] width 189 height 40
